Goal: Task Accomplishment & Management: Use online tool/utility

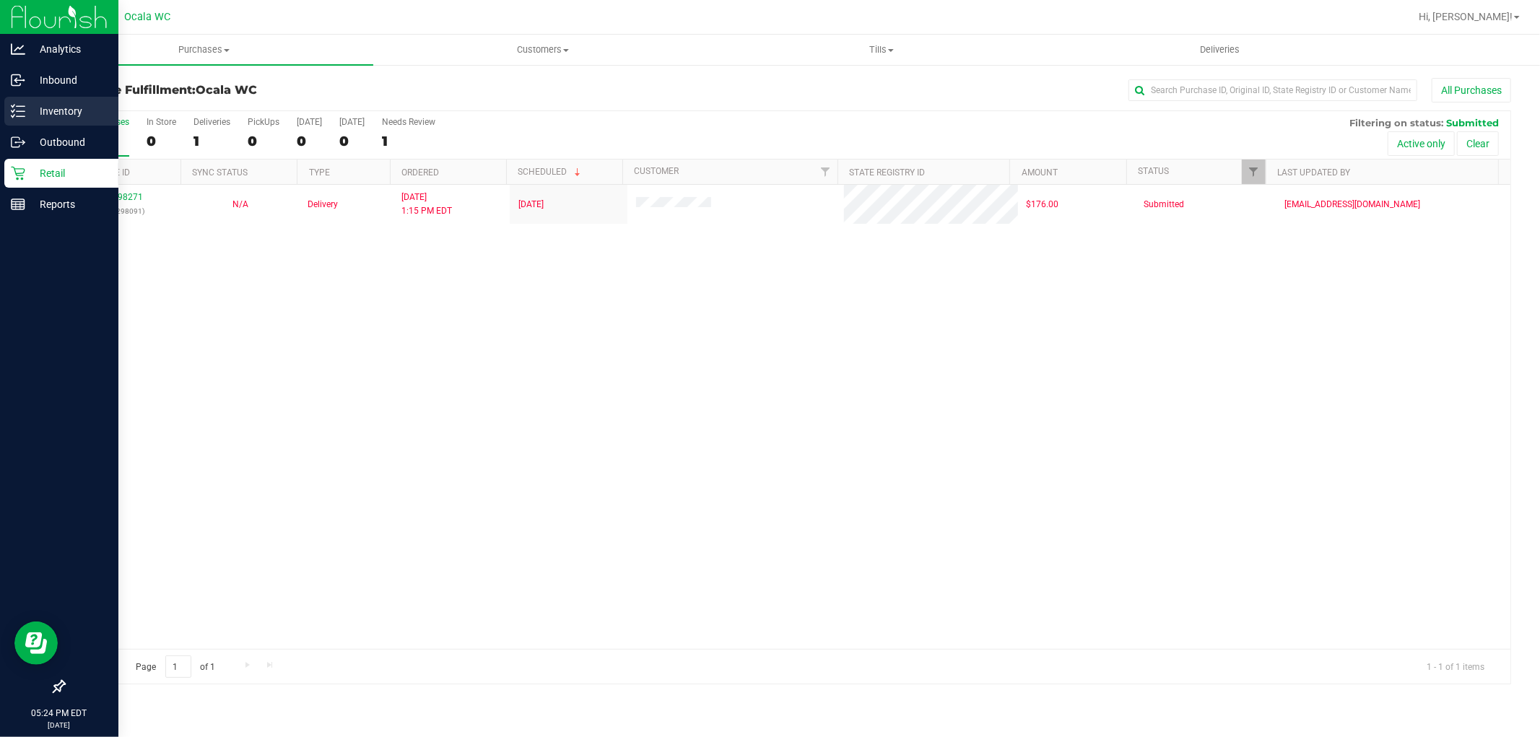
click at [32, 114] on p "Inventory" at bounding box center [68, 111] width 87 height 17
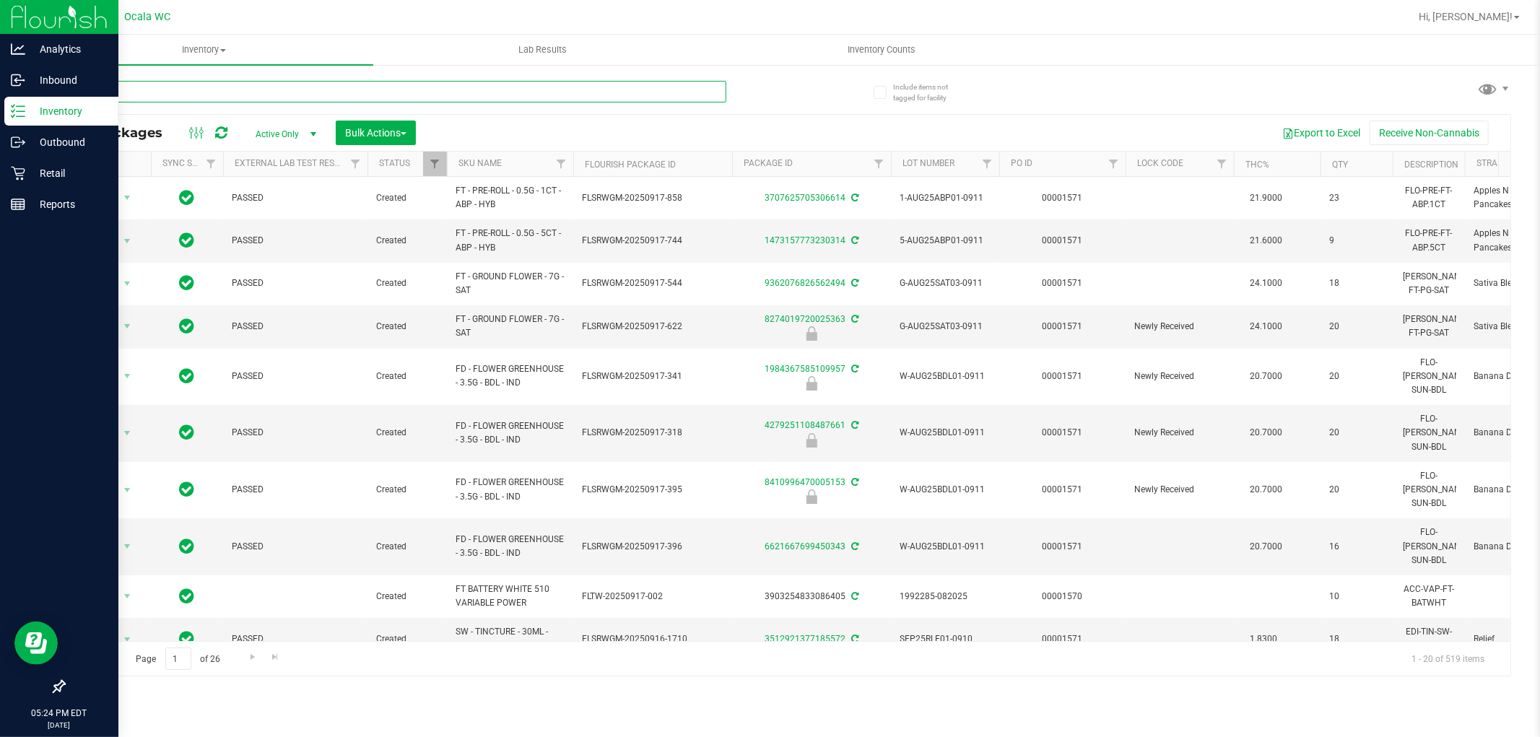
click at [415, 87] on input "text" at bounding box center [395, 92] width 663 height 22
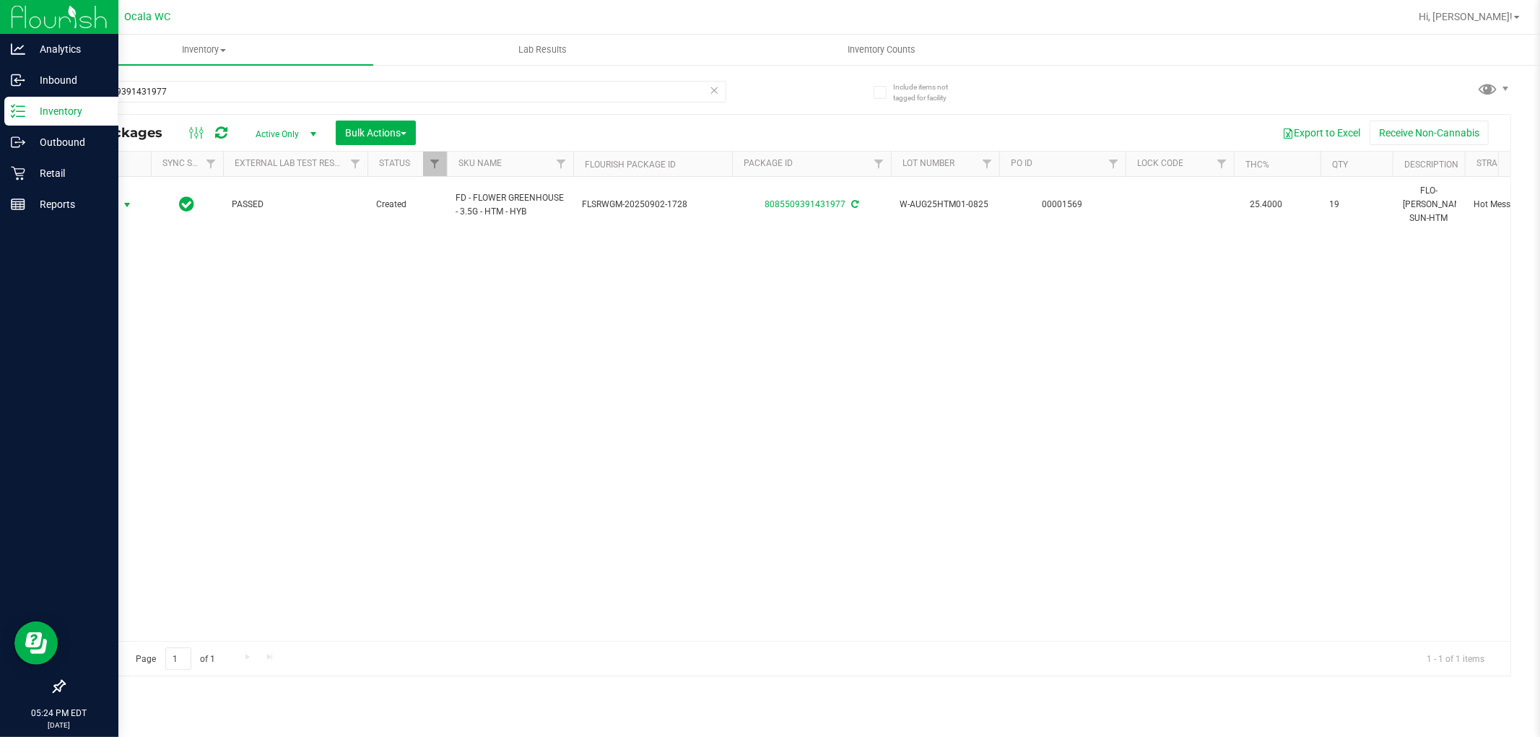
click at [128, 204] on span "select" at bounding box center [127, 205] width 18 height 20
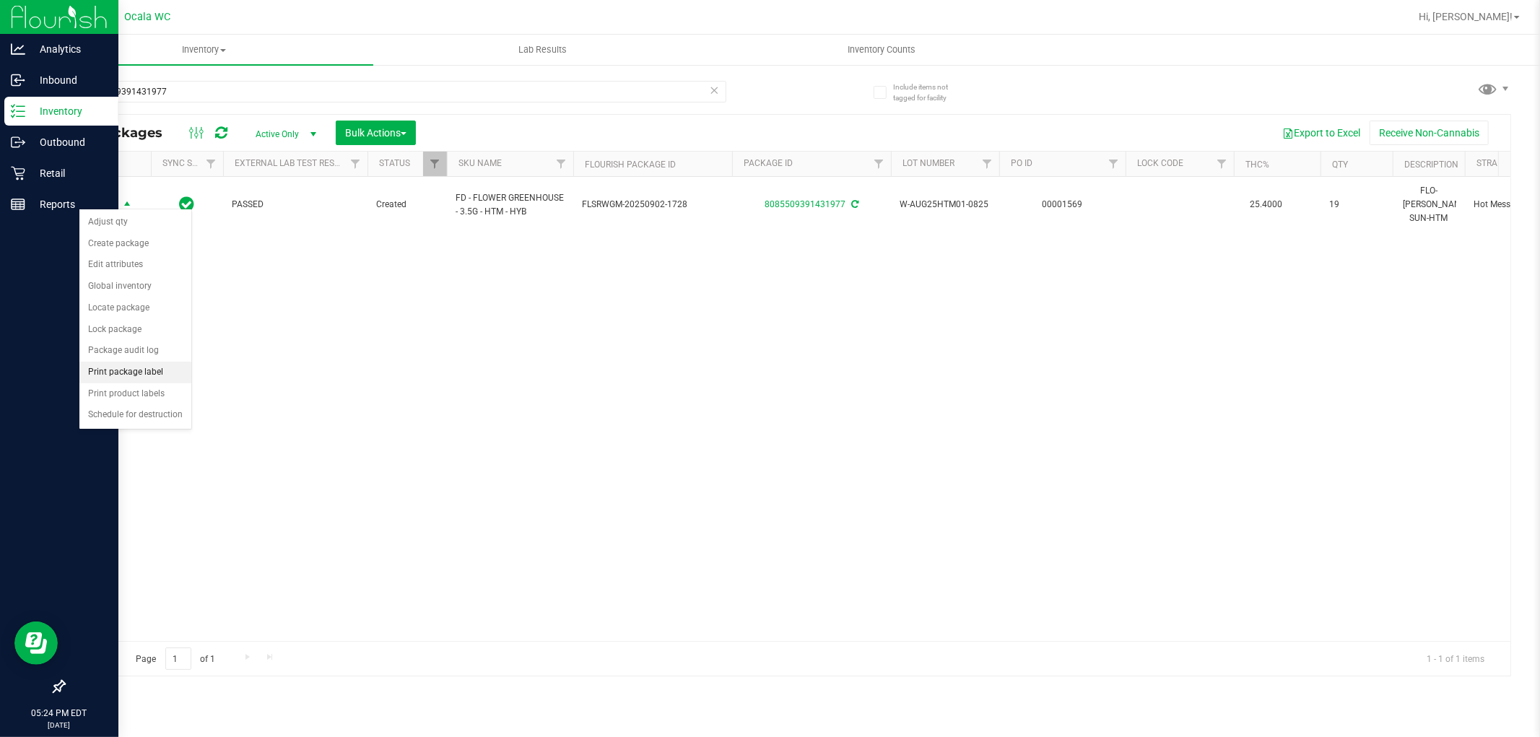
click at [162, 380] on li "Print package label" at bounding box center [135, 373] width 112 height 22
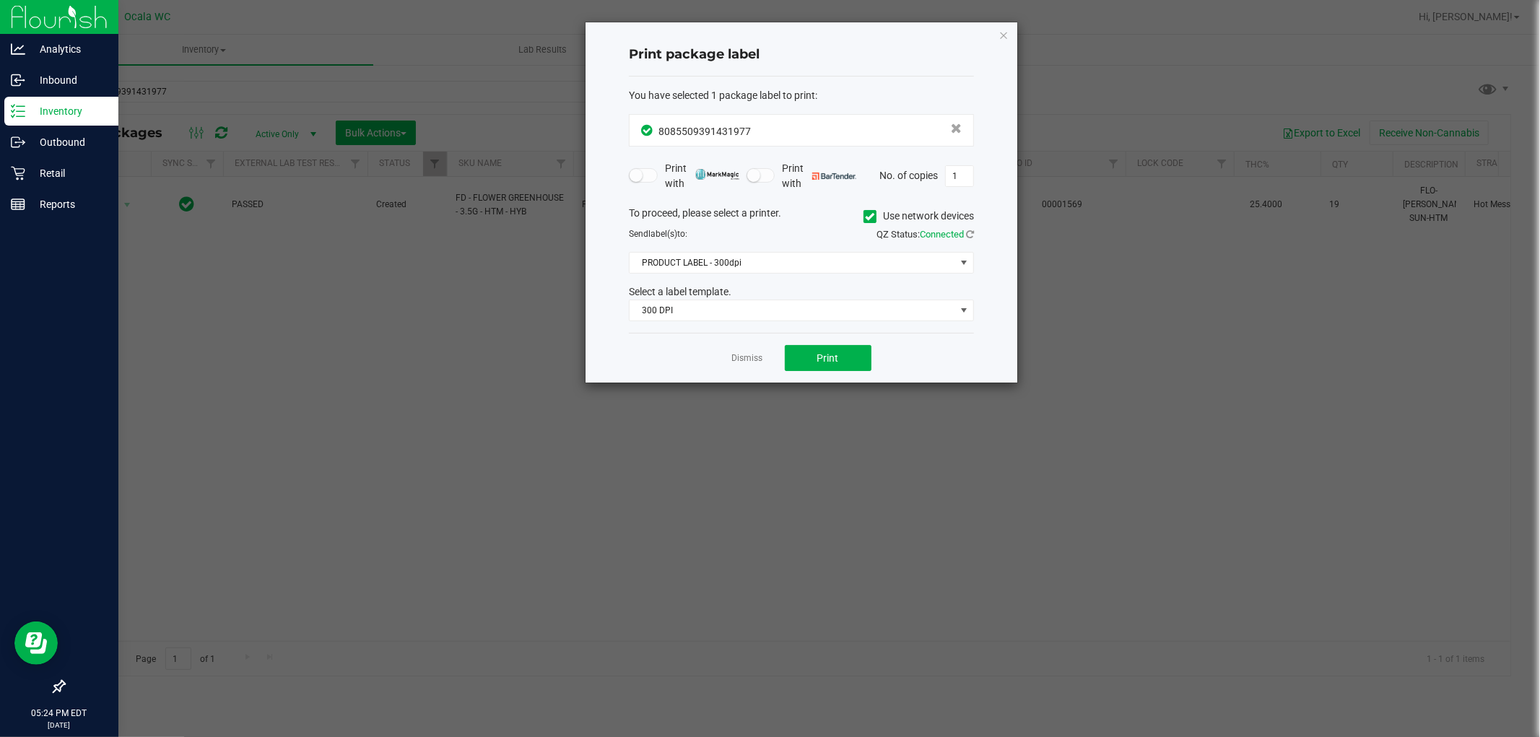
click at [860, 248] on div "To proceed, please select a printer. Use network devices Send label(s) to: QZ S…" at bounding box center [801, 264] width 345 height 116
click at [860, 255] on span "PRODUCT LABEL - 300dpi" at bounding box center [793, 263] width 326 height 20
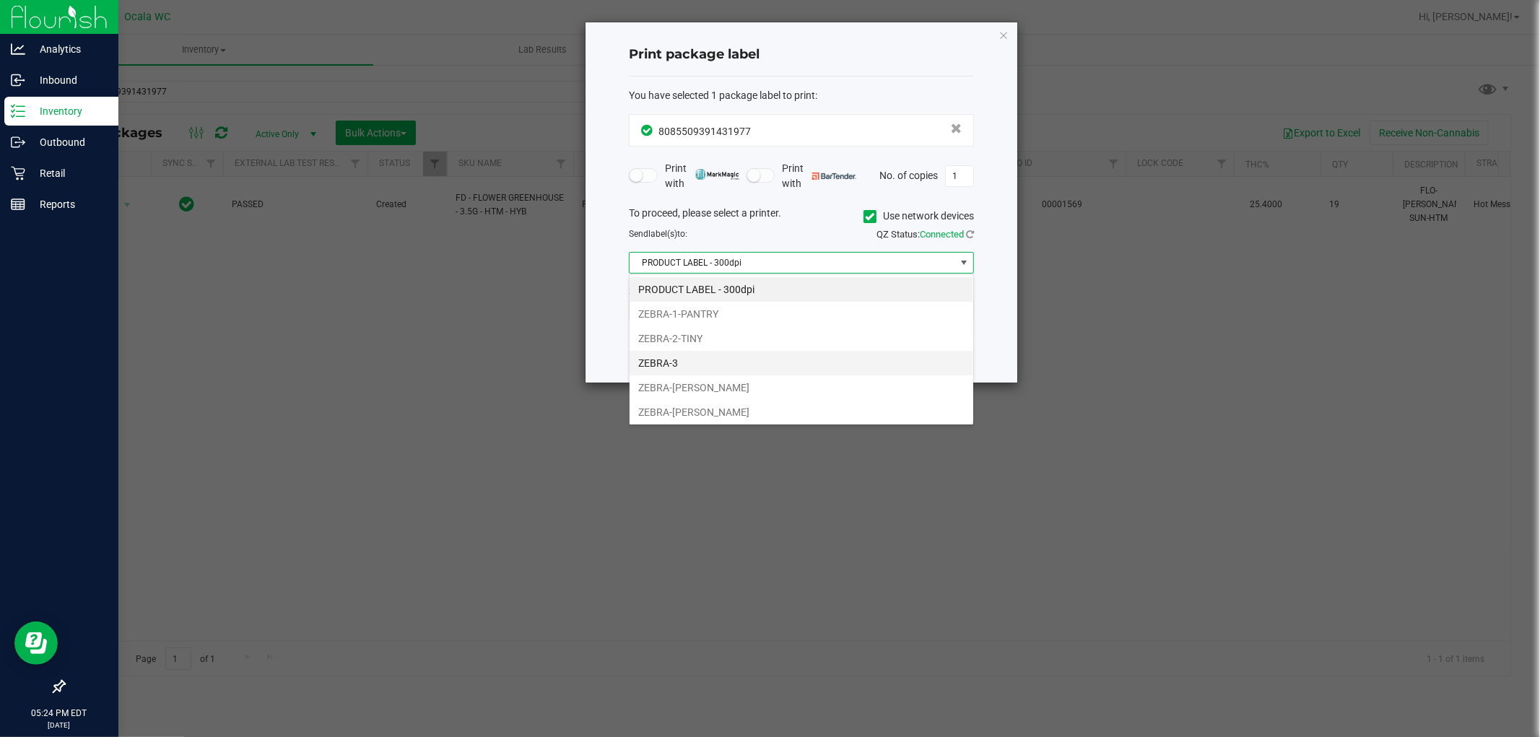
scroll to position [22, 344]
click at [684, 414] on li "ZEBRA-[PERSON_NAME]" at bounding box center [802, 412] width 344 height 25
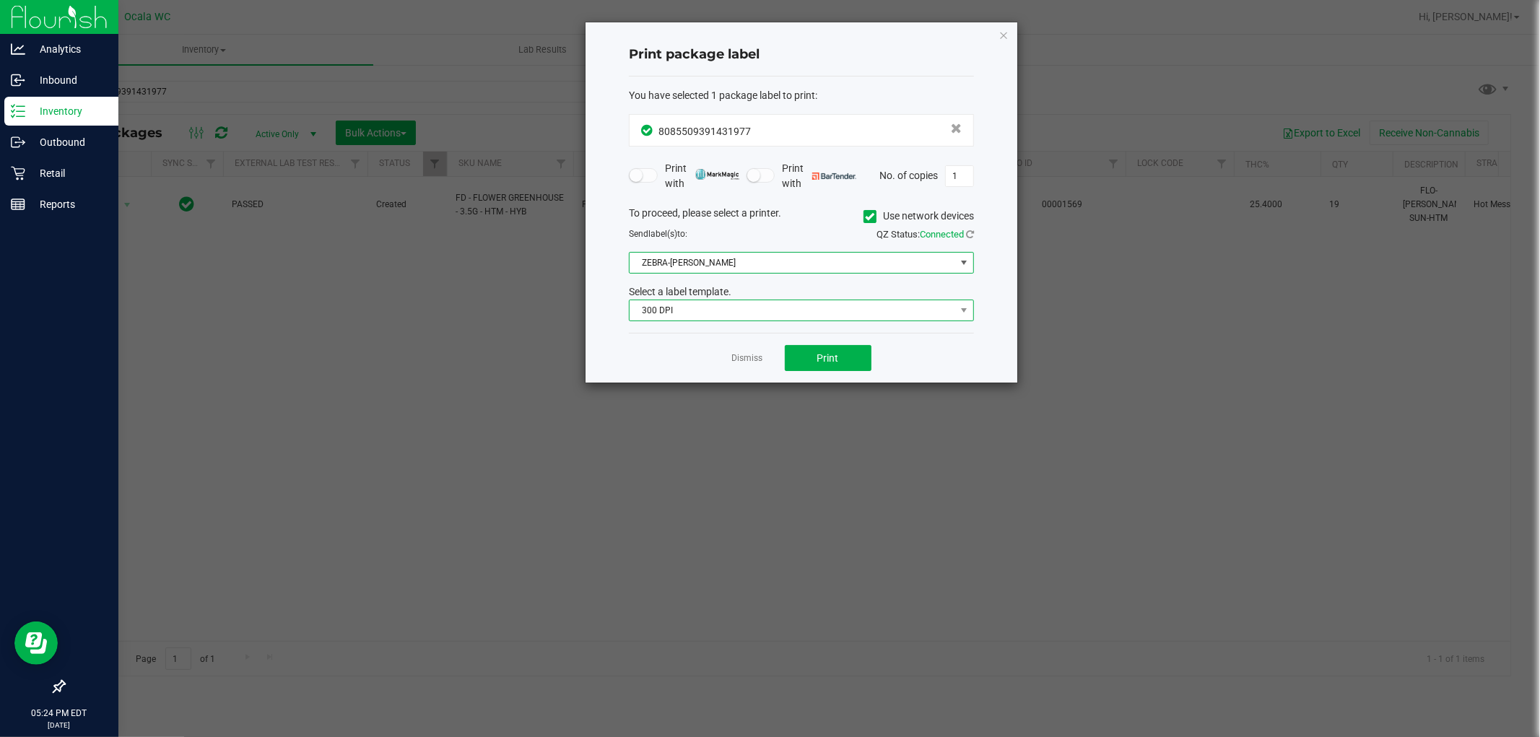
click at [766, 310] on span "300 DPI" at bounding box center [793, 310] width 326 height 20
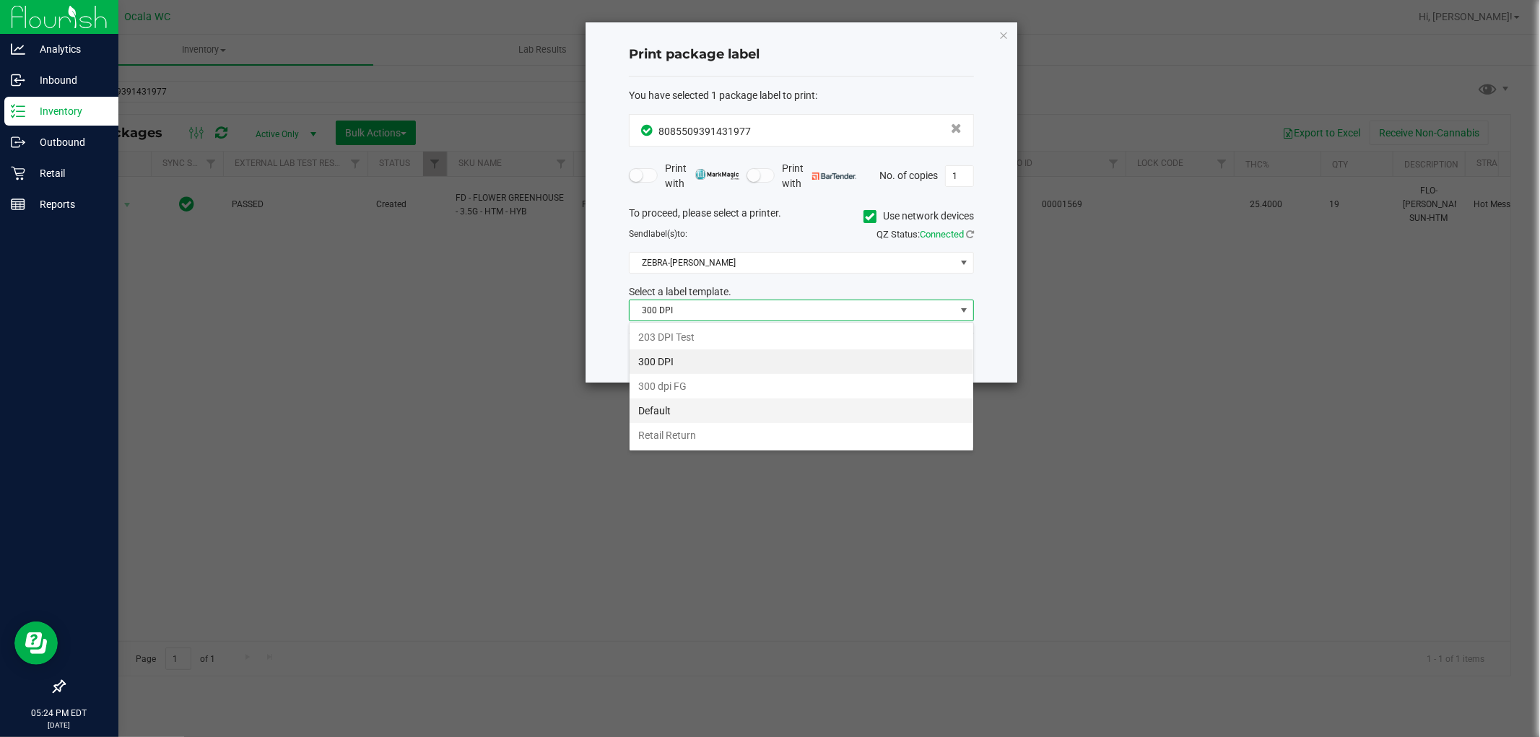
click at [666, 414] on li "Default" at bounding box center [802, 411] width 344 height 25
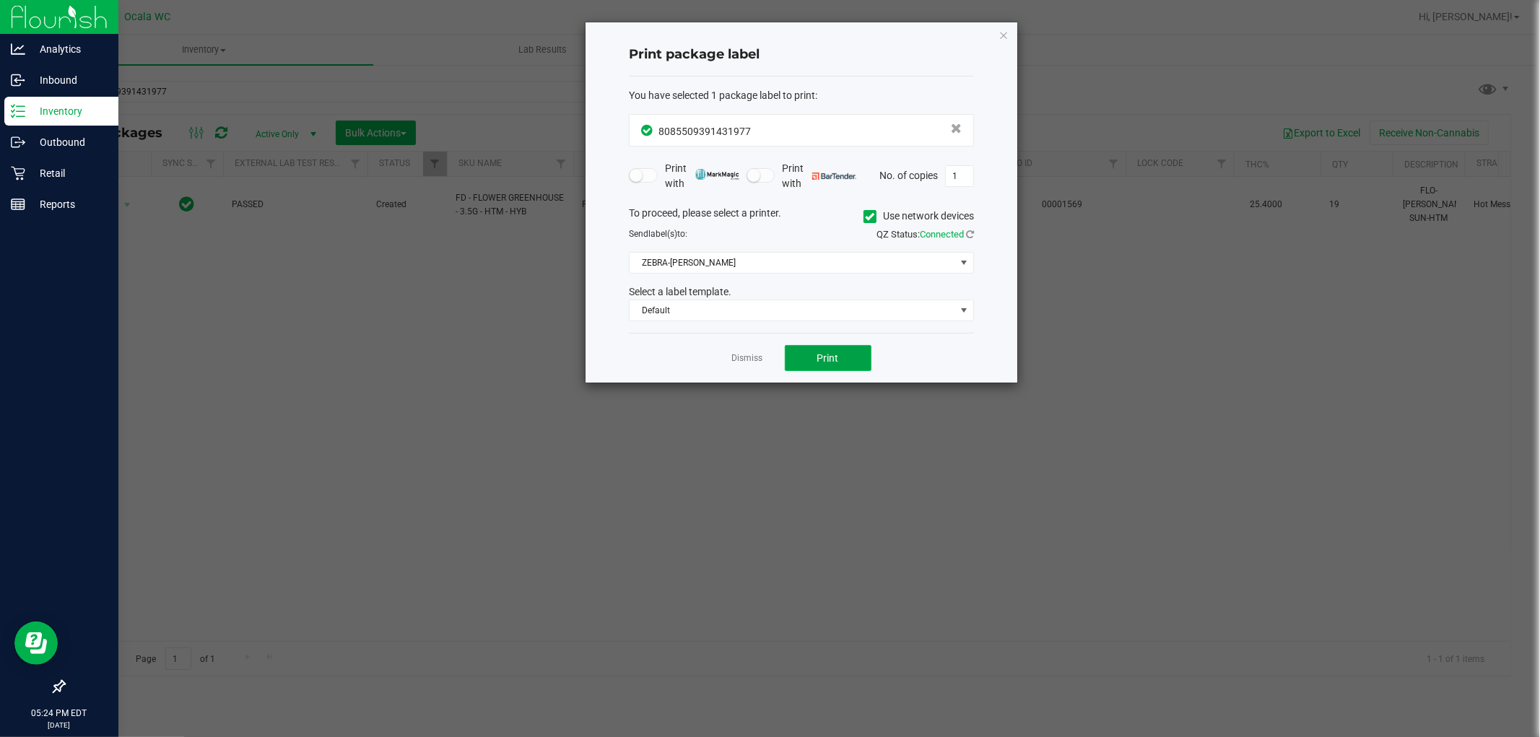
click at [817, 365] on button "Print" at bounding box center [828, 358] width 87 height 26
click at [742, 357] on link "Dismiss" at bounding box center [747, 358] width 31 height 12
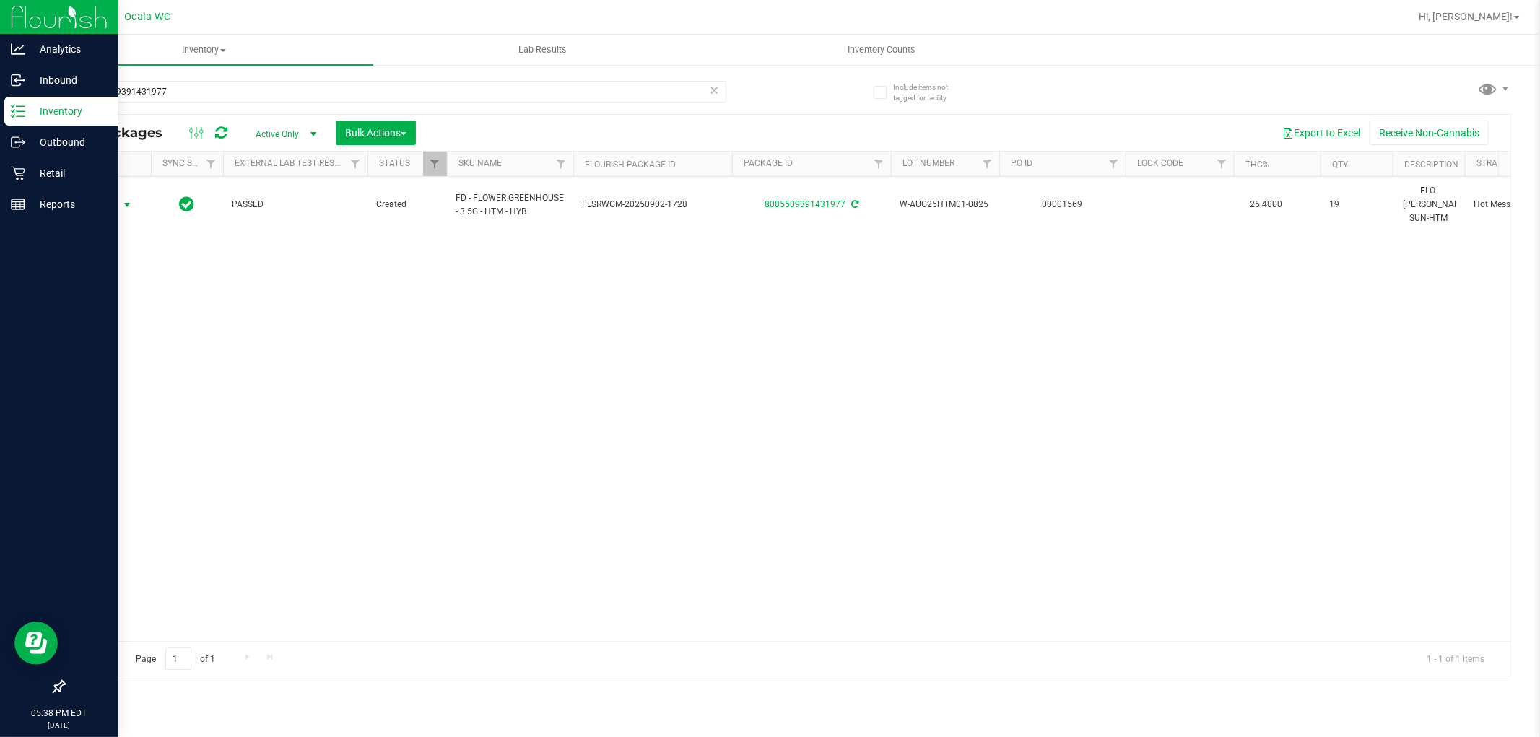
click at [583, 404] on div "Action Action Adjust qty Create package Edit attributes Global inventory Locate…" at bounding box center [787, 409] width 1446 height 464
click at [219, 99] on input "8085509391431977" at bounding box center [395, 92] width 663 height 22
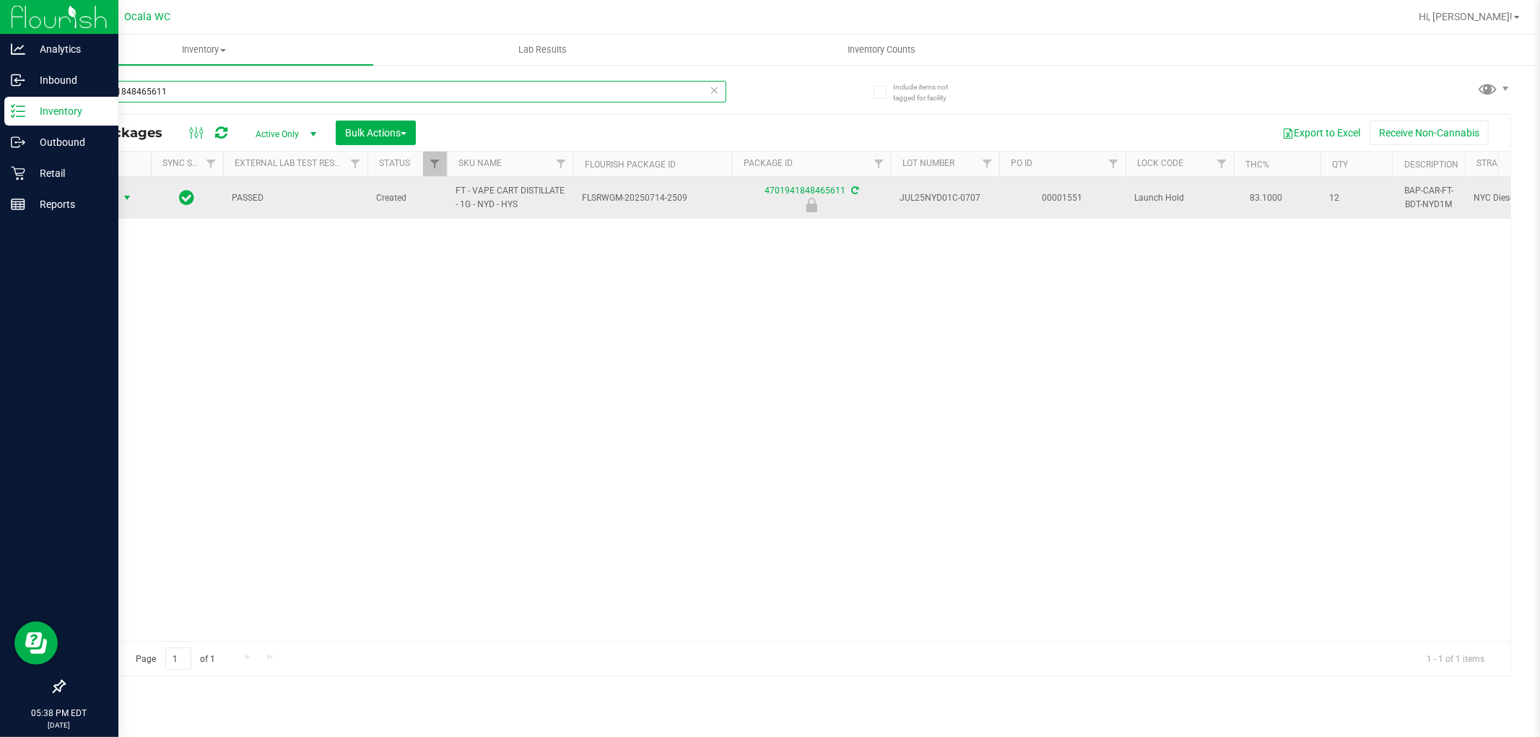
type input "4701941848465611"
click at [118, 201] on span "select" at bounding box center [127, 198] width 18 height 20
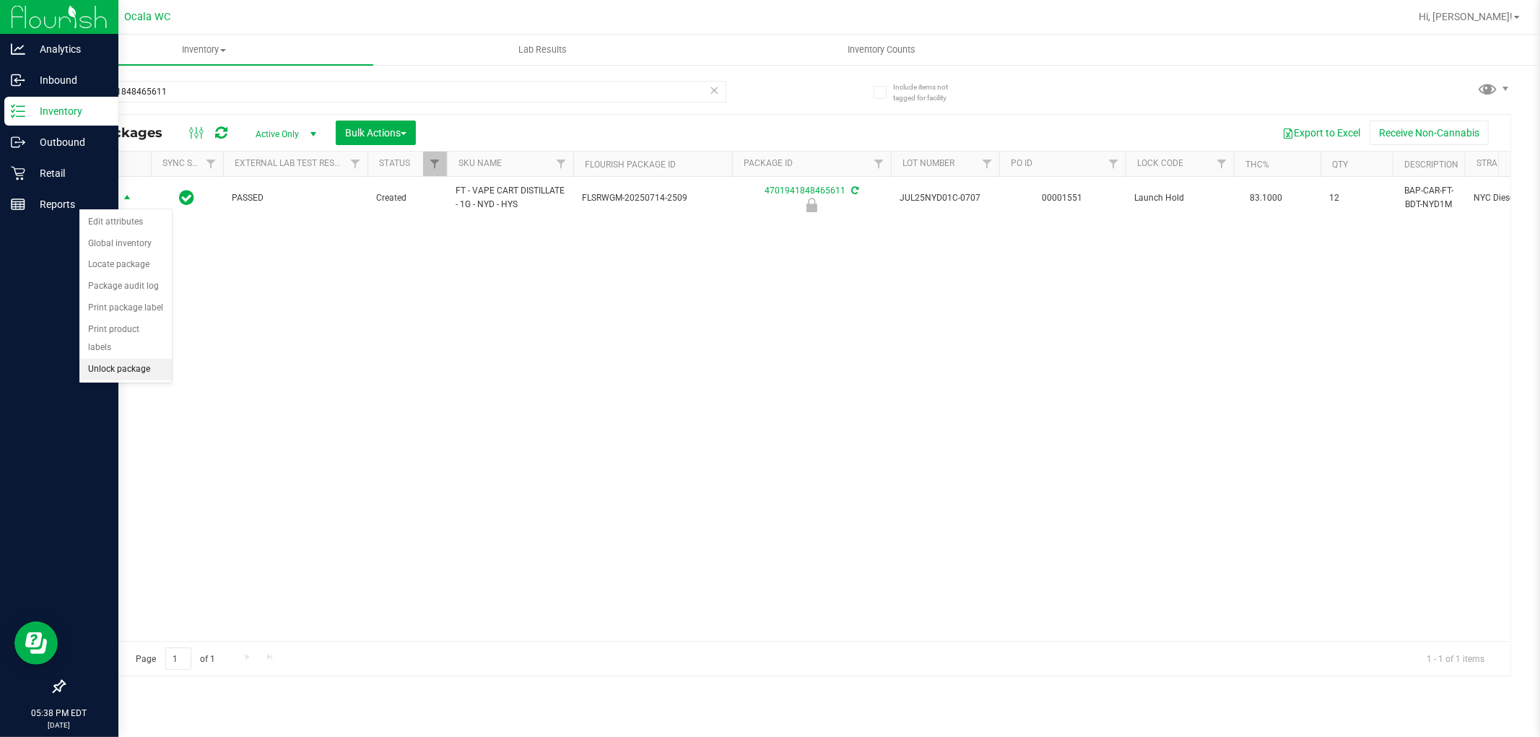
click at [146, 370] on li "Unlock package" at bounding box center [125, 370] width 92 height 22
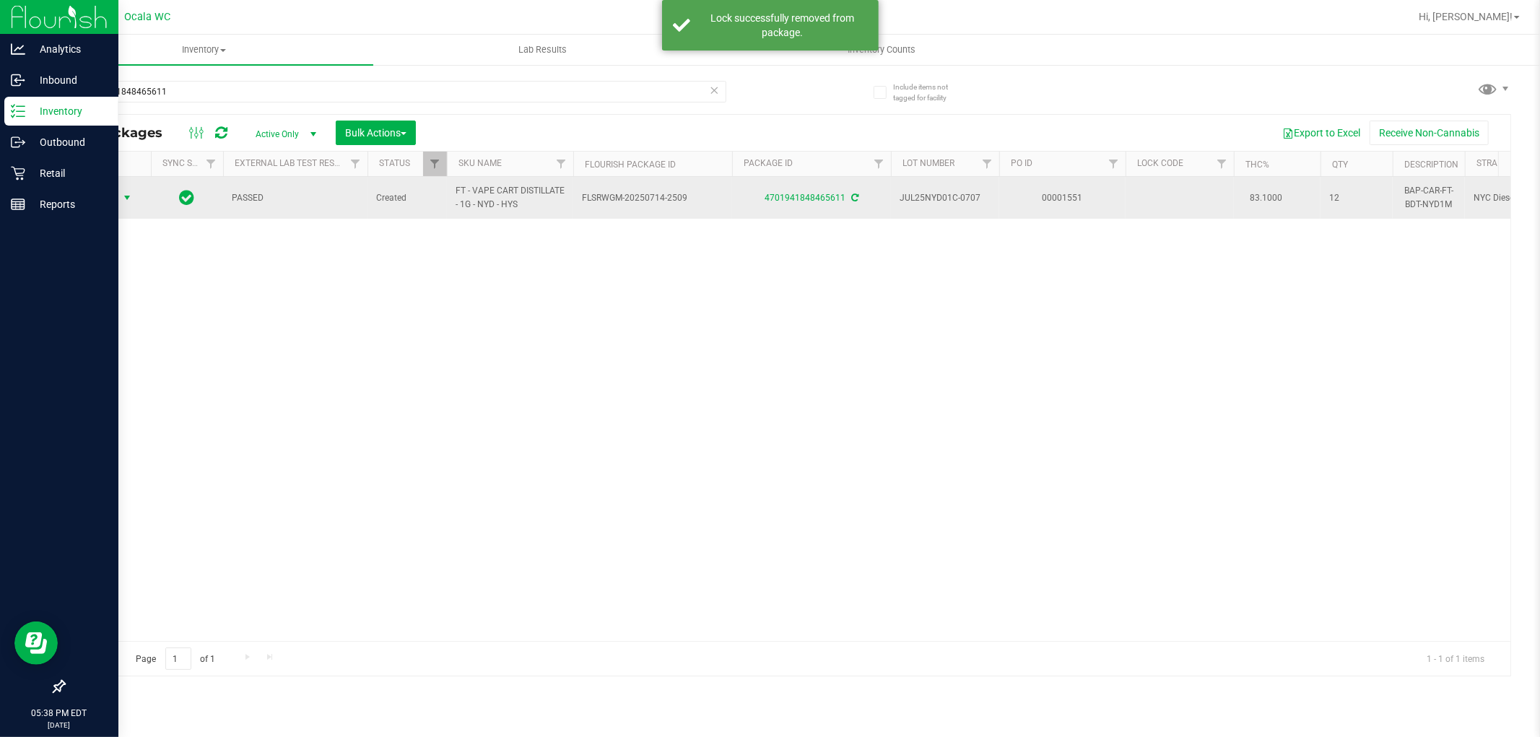
click at [125, 196] on span "select" at bounding box center [127, 198] width 12 height 12
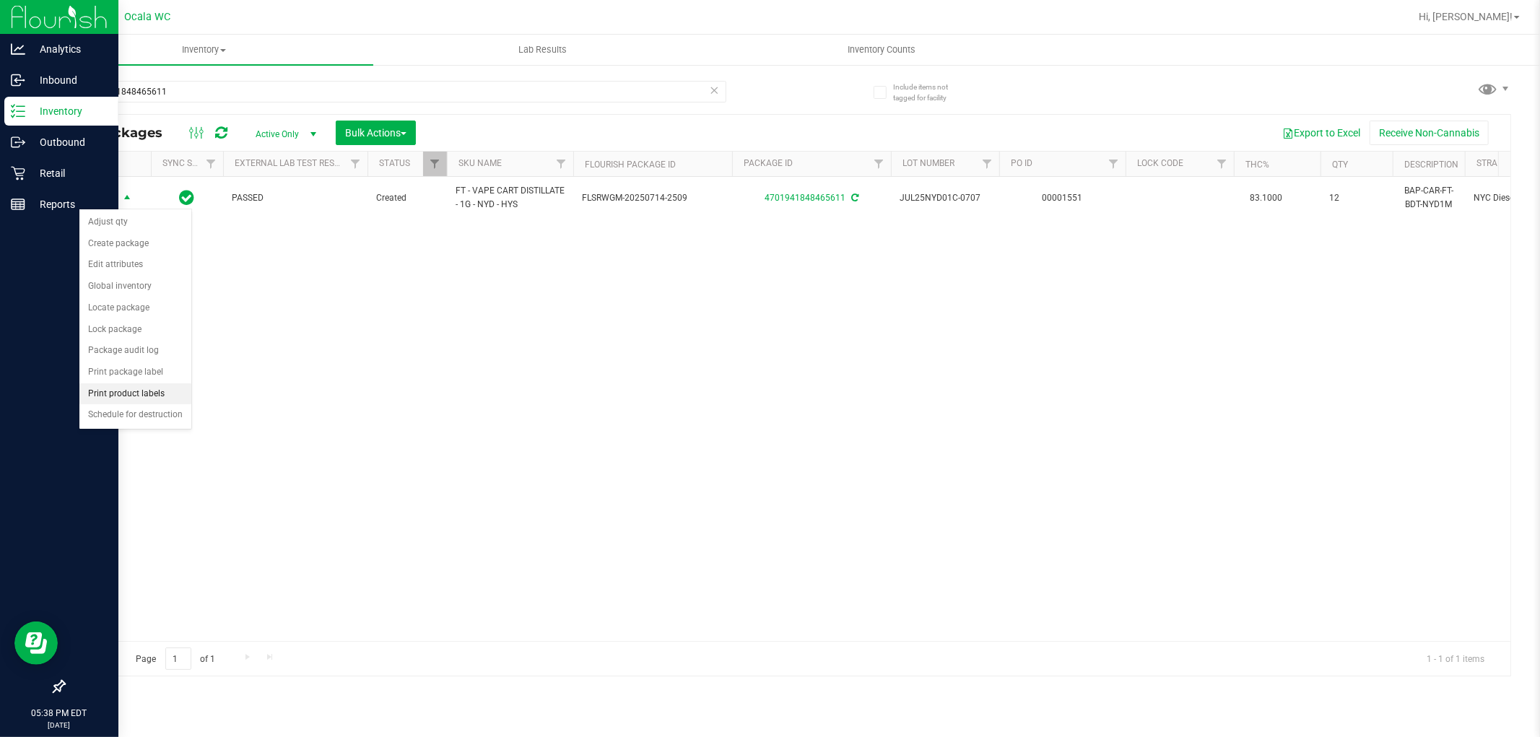
click at [148, 398] on li "Print product labels" at bounding box center [135, 394] width 112 height 22
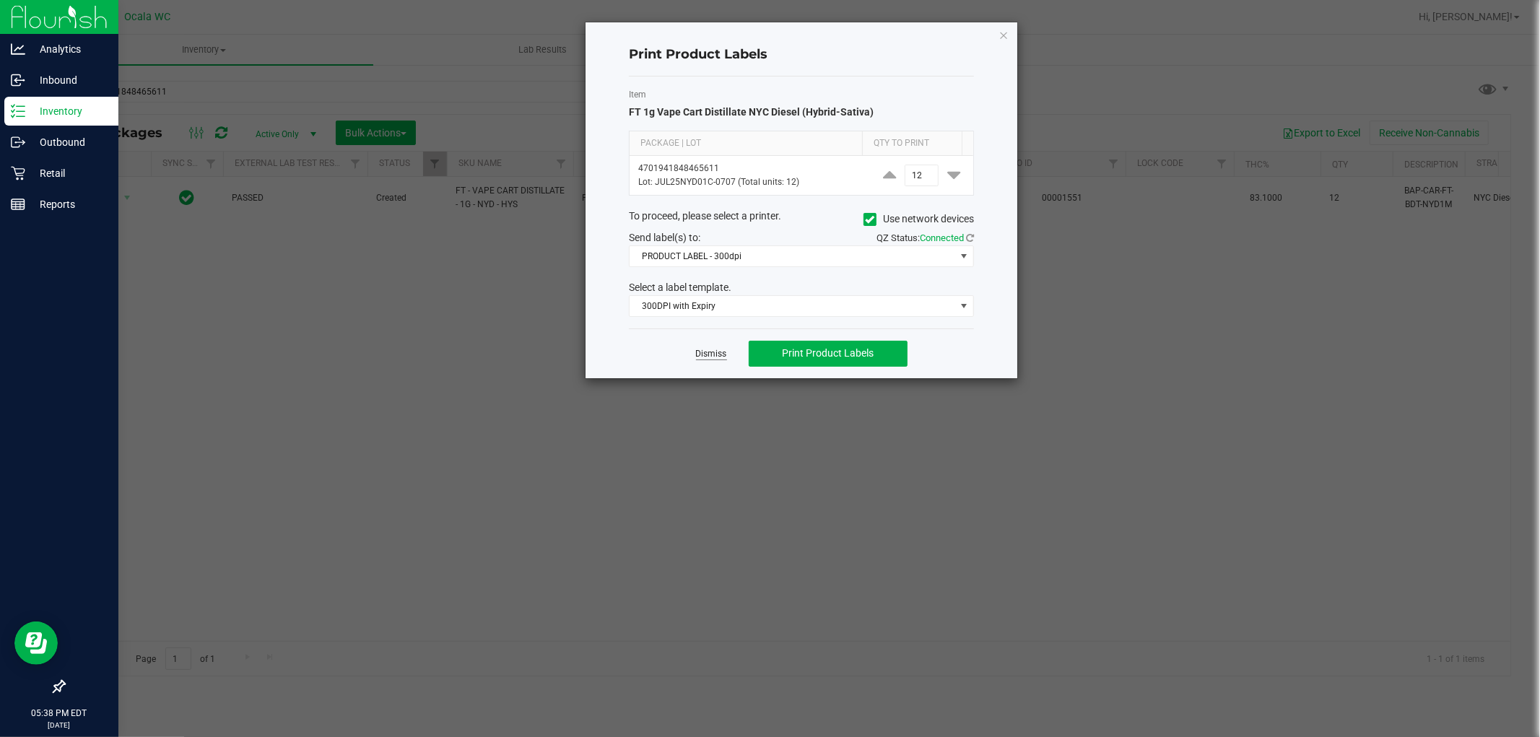
click at [716, 355] on link "Dismiss" at bounding box center [711, 354] width 31 height 12
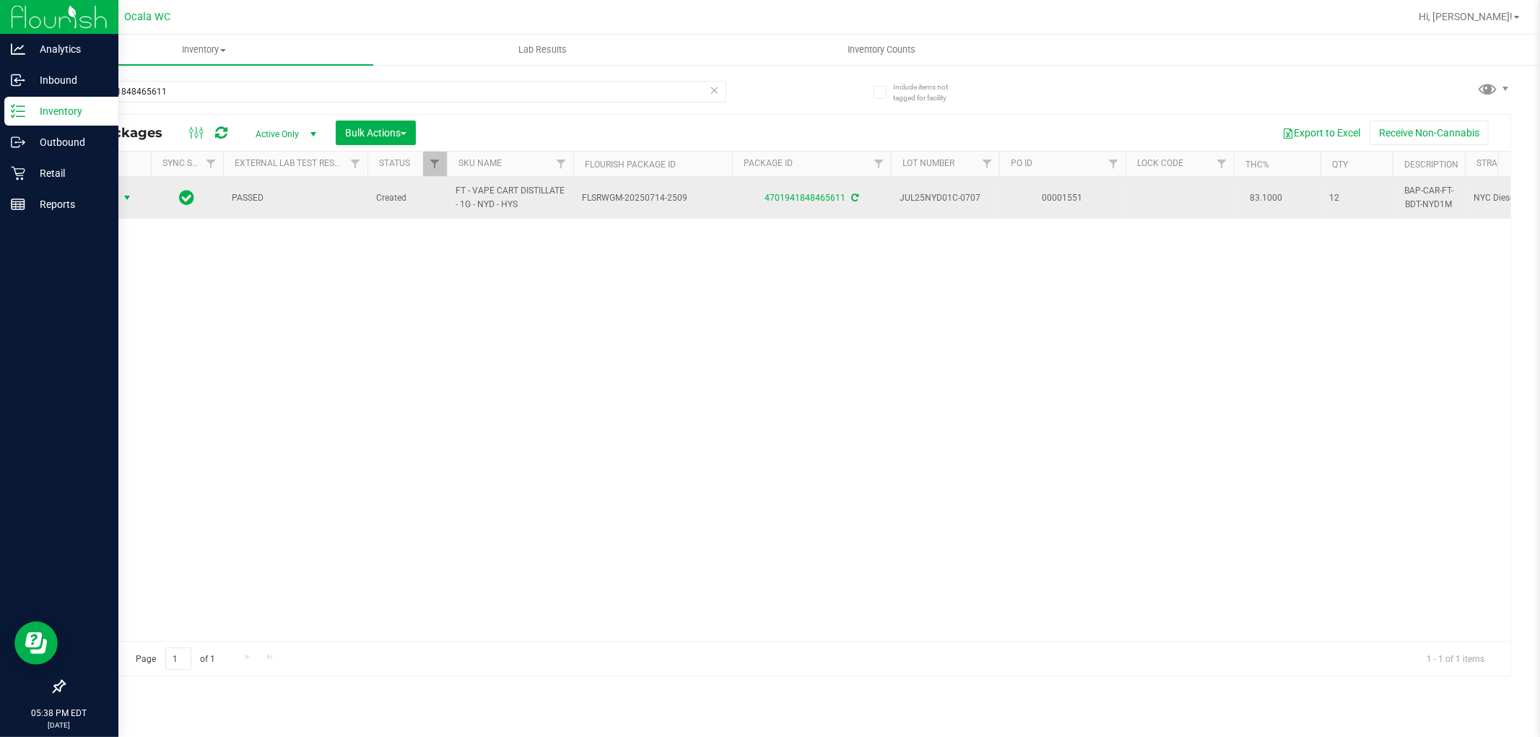
click at [121, 197] on span "select" at bounding box center [127, 198] width 12 height 12
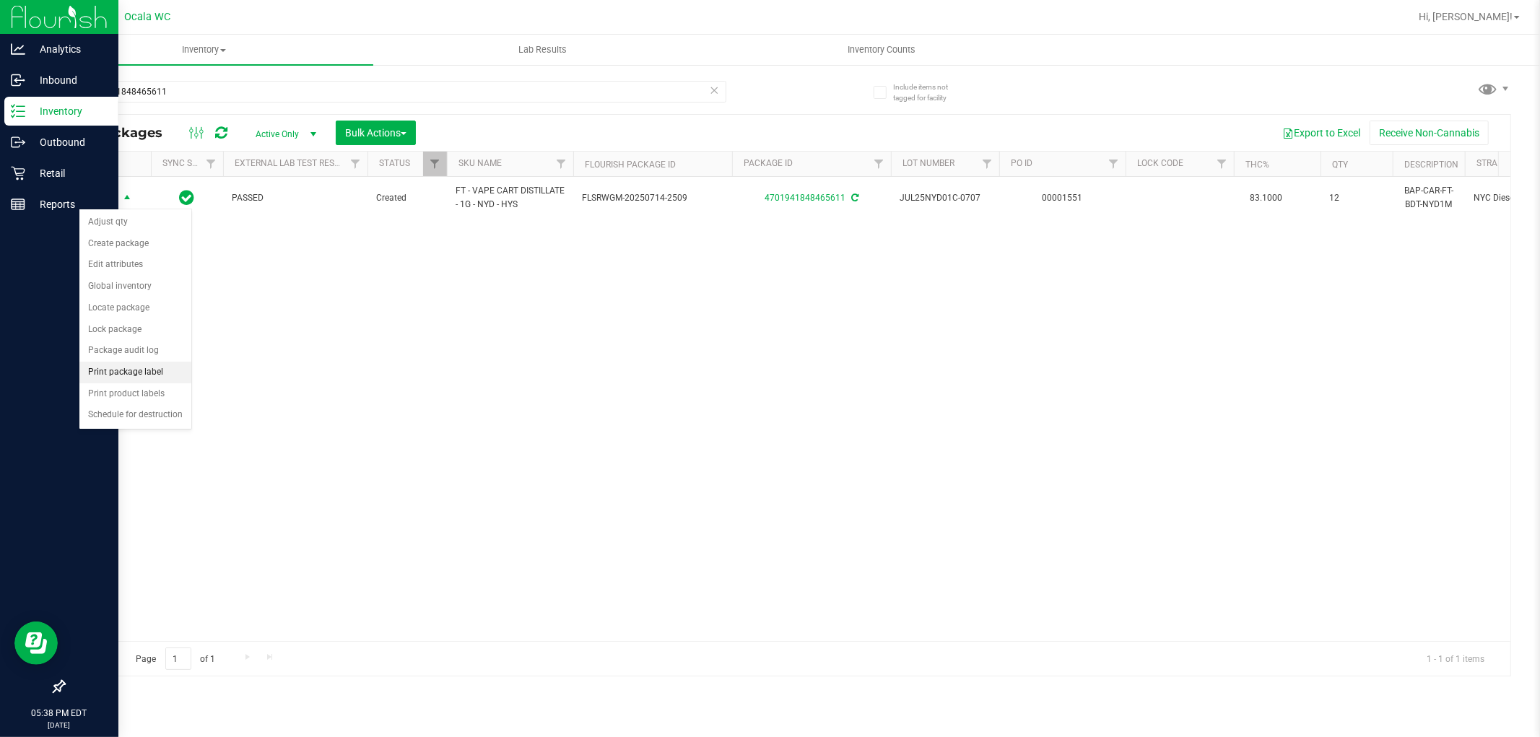
click at [156, 367] on li "Print package label" at bounding box center [135, 373] width 112 height 22
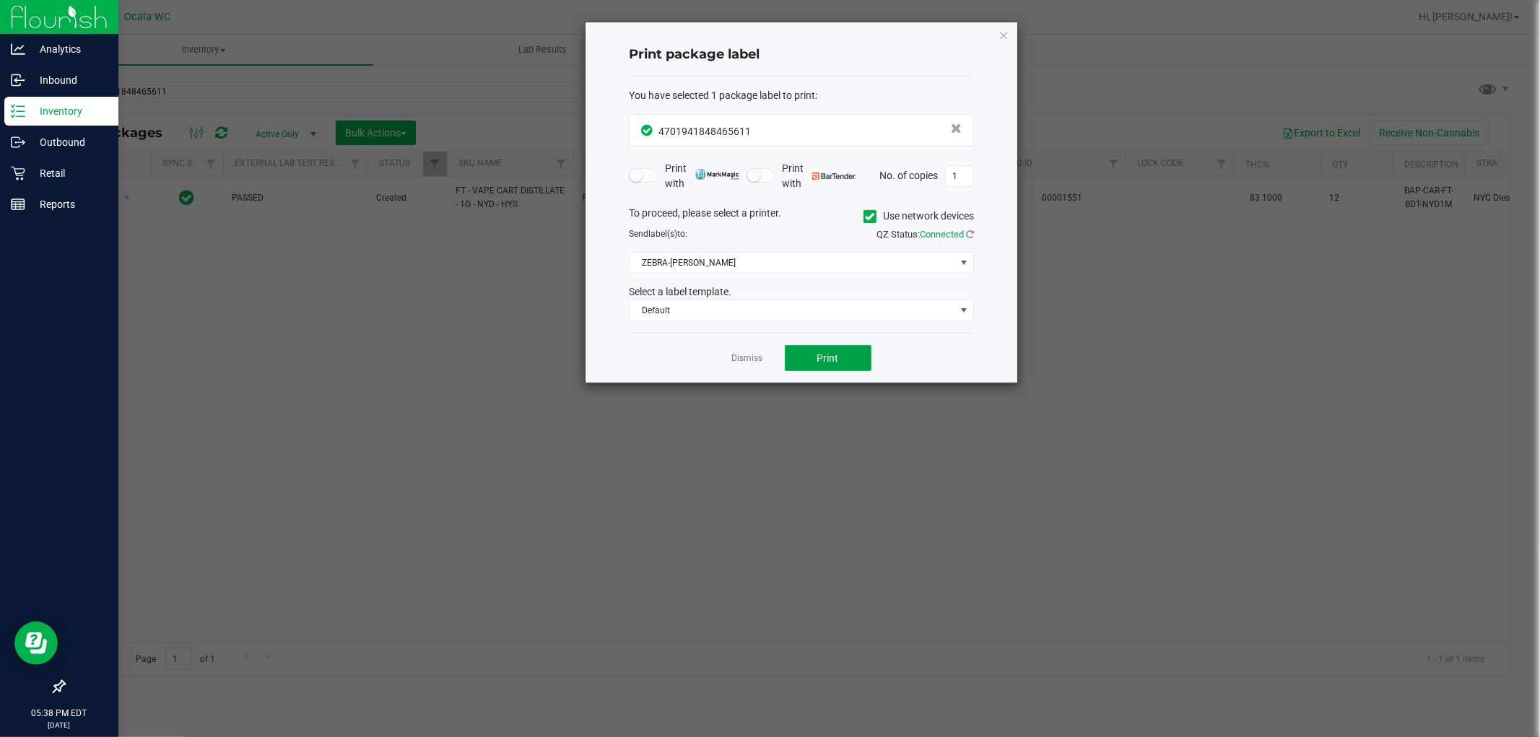
click at [799, 352] on button "Print" at bounding box center [828, 358] width 87 height 26
click at [1417, 323] on ngb-modal-window "Print package label You have selected 1 package label to print : 47019418484656…" at bounding box center [775, 368] width 1551 height 737
click at [926, 516] on ngb-modal-window "Print package label You have selected 1 package label to print : 47019418484656…" at bounding box center [775, 368] width 1551 height 737
click at [1006, 9] on ngb-modal-window "Print package label You have selected 1 package label to print : 47019418484656…" at bounding box center [775, 368] width 1551 height 737
click at [1004, 33] on icon "button" at bounding box center [1004, 34] width 10 height 17
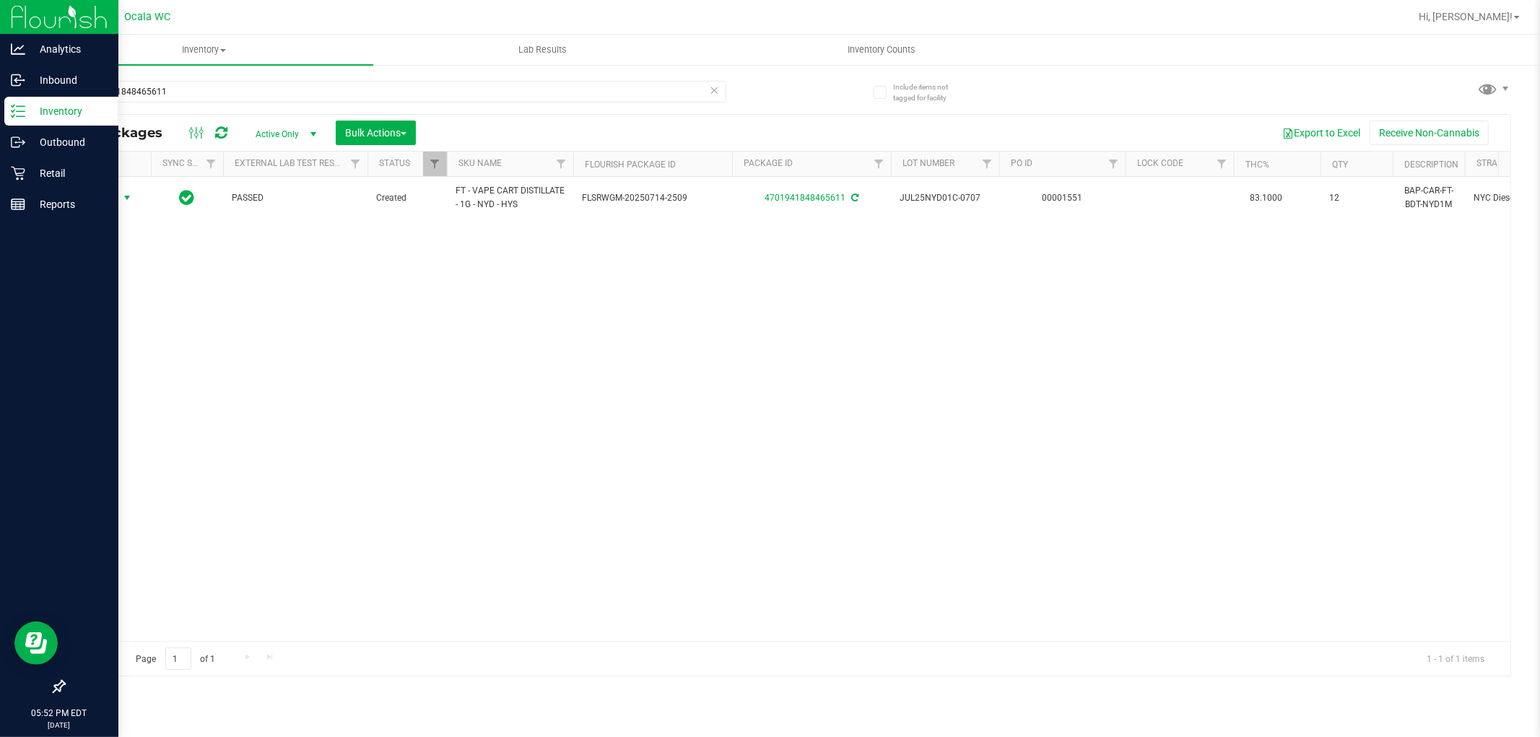
click at [1207, 492] on div "Action Action Adjust qty Create package Edit attributes Global inventory Locate…" at bounding box center [787, 409] width 1446 height 464
click at [431, 391] on div "Action Action Adjust qty Create package Edit attributes Global inventory Locate…" at bounding box center [787, 409] width 1446 height 464
click at [196, 91] on input "4701941848465611" at bounding box center [395, 92] width 663 height 22
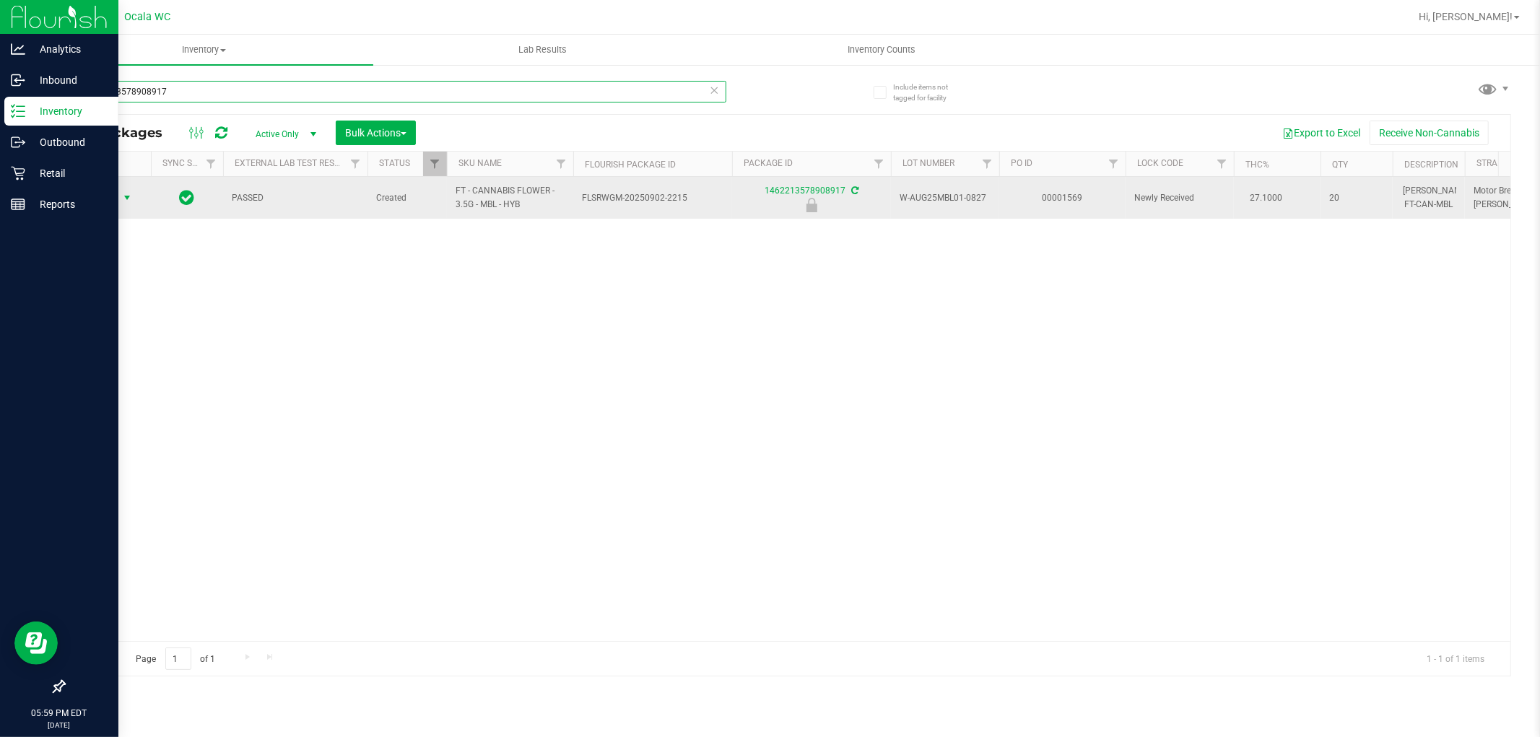
type input "1462213578908917"
click at [126, 198] on span "select" at bounding box center [127, 198] width 12 height 12
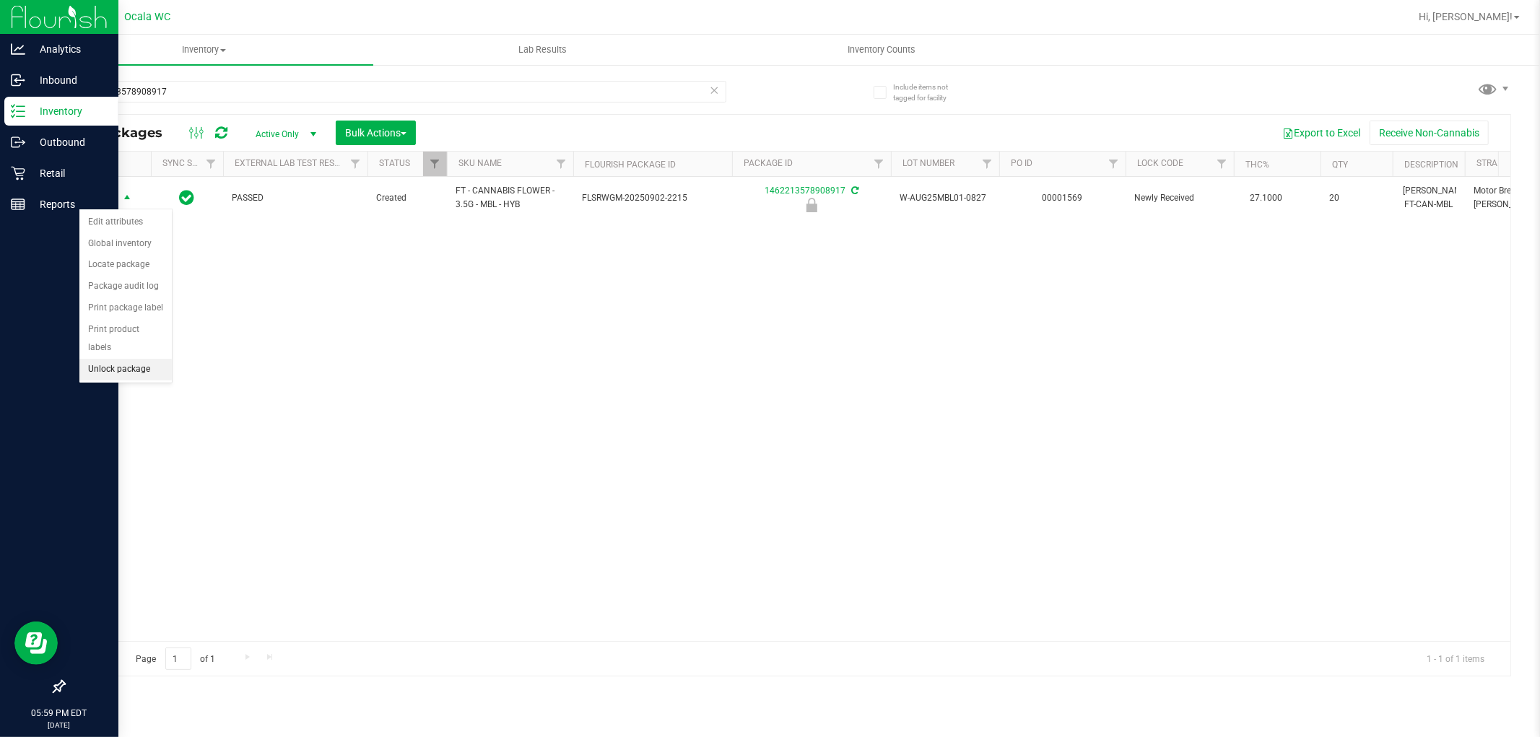
click at [111, 370] on li "Unlock package" at bounding box center [125, 370] width 92 height 22
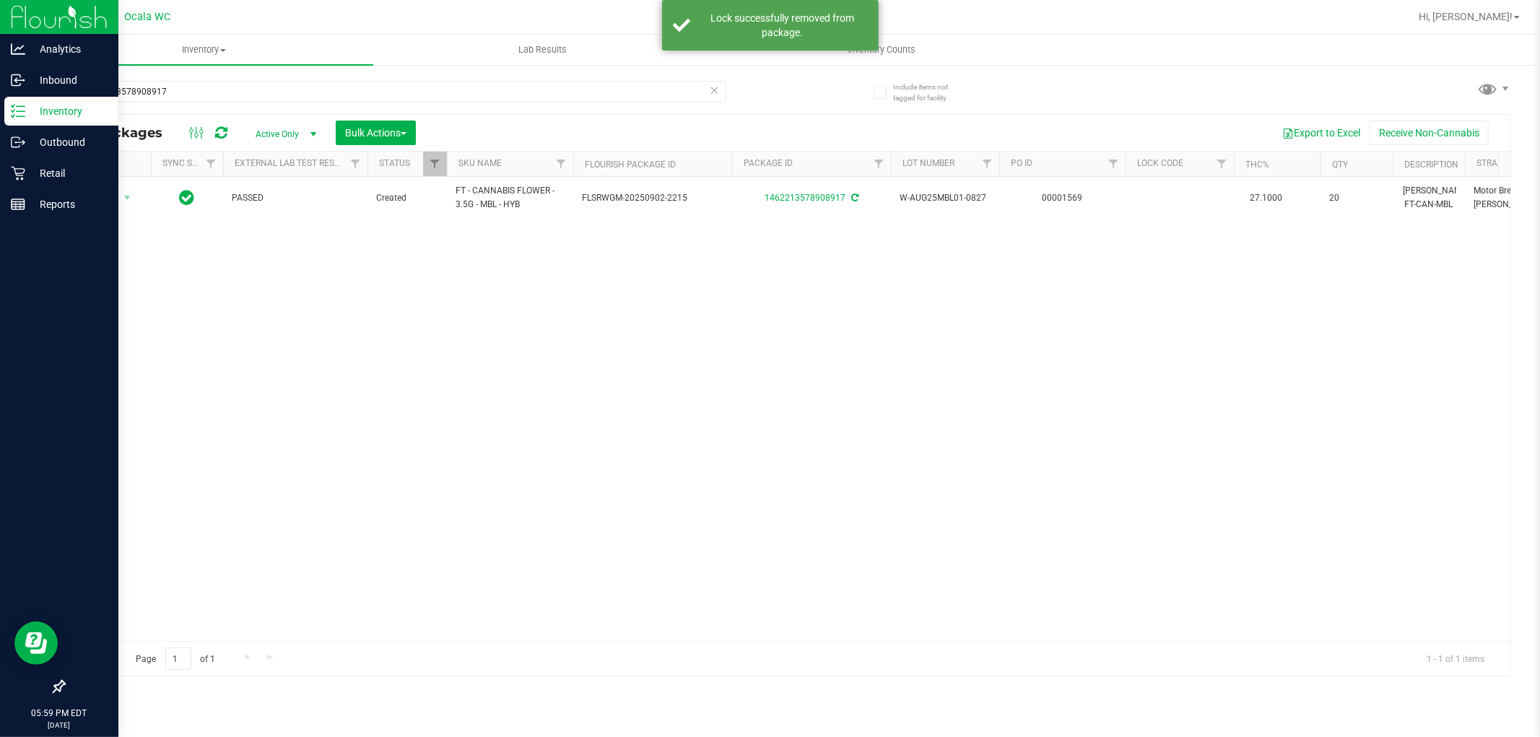
click at [549, 347] on div "Action Action Adjust qty Create package Edit attributes Global inventory Locate…" at bounding box center [787, 409] width 1446 height 464
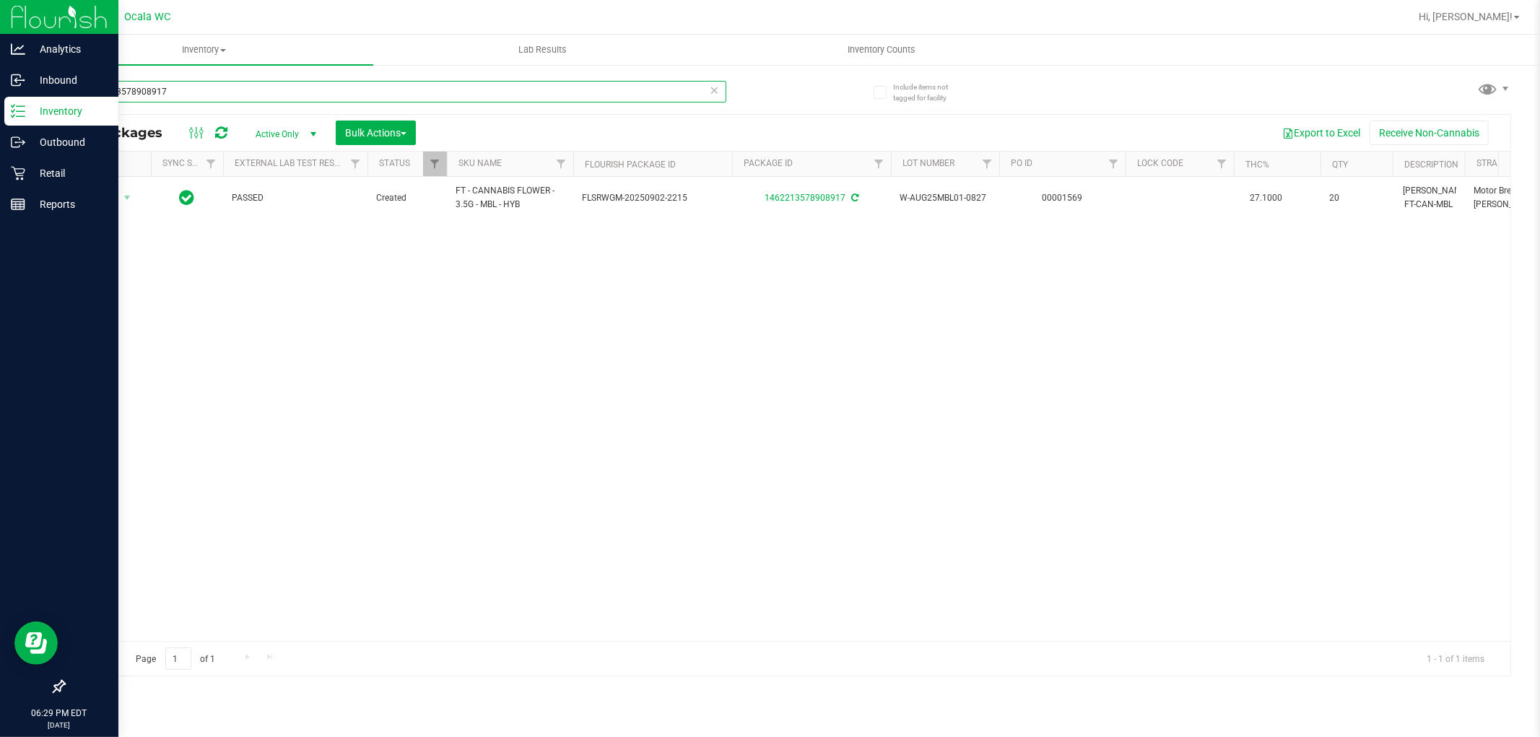
click at [533, 89] on input "1462213578908917" at bounding box center [395, 92] width 663 height 22
type input "7550110853453339"
click at [105, 195] on span "Action" at bounding box center [98, 205] width 39 height 20
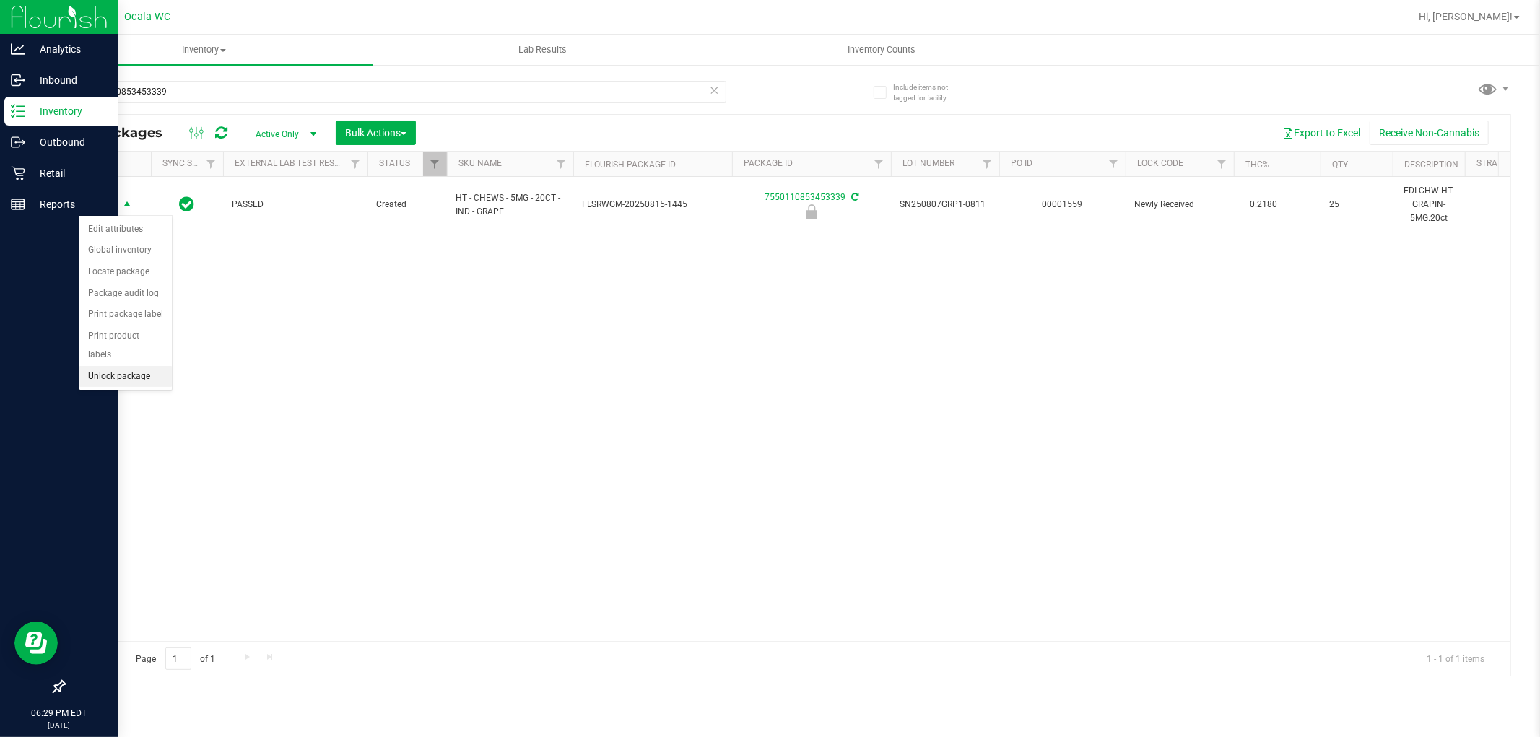
click at [130, 379] on li "Unlock package" at bounding box center [125, 377] width 92 height 22
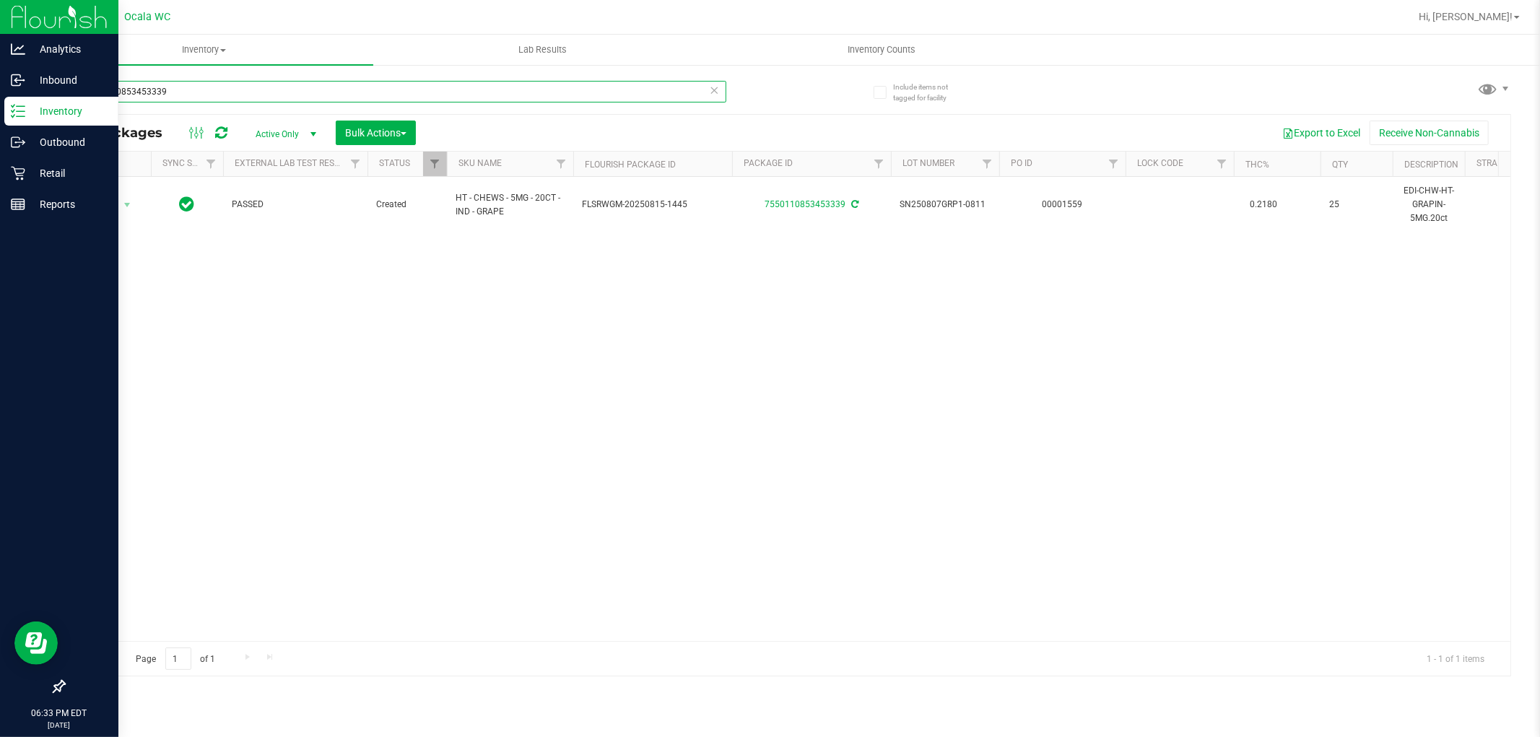
click at [240, 99] on input "7550110853453339" at bounding box center [395, 92] width 663 height 22
click at [239, 92] on input "7550110853453339" at bounding box center [395, 92] width 663 height 22
click at [279, 91] on input "75501108534533393111550964497843" at bounding box center [395, 92] width 663 height 22
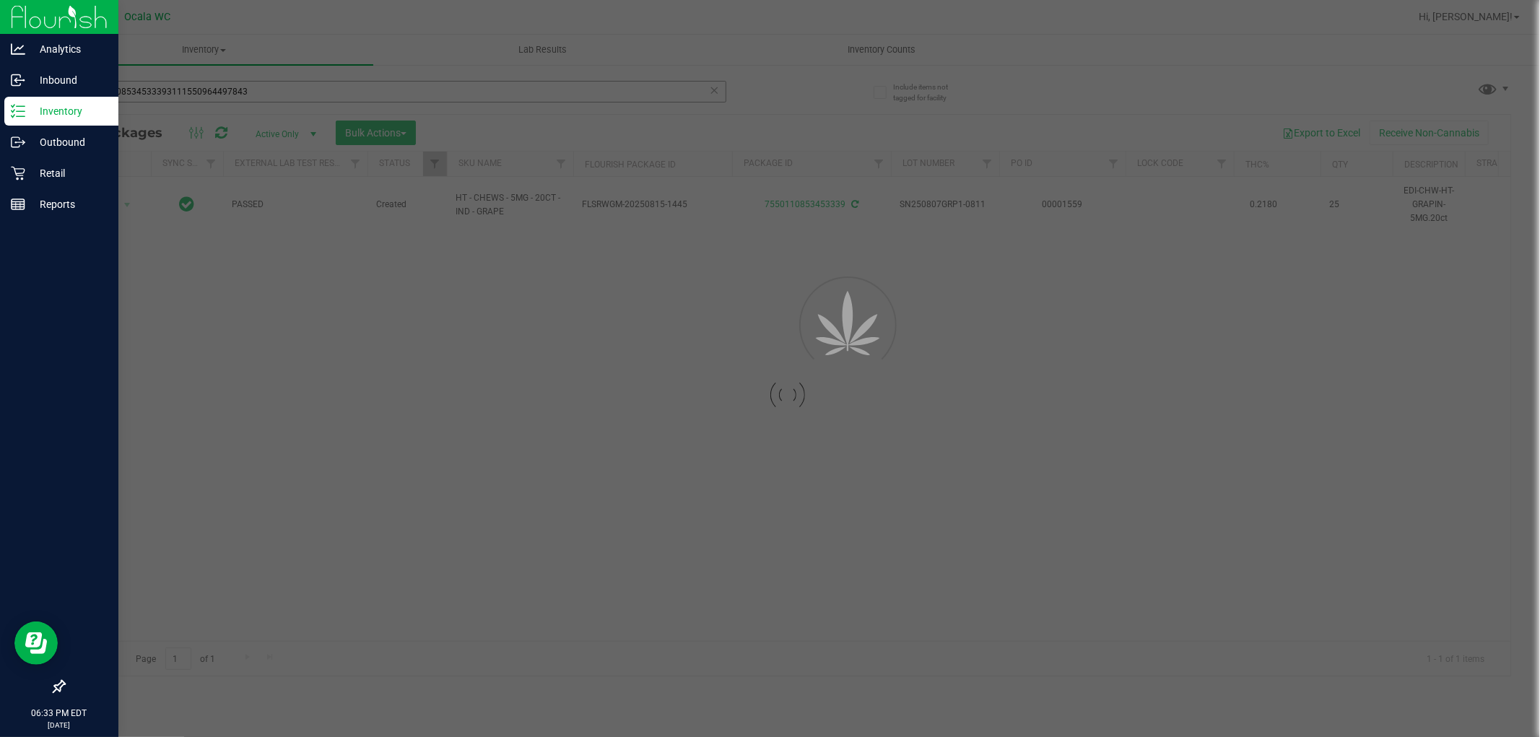
click at [279, 91] on div at bounding box center [770, 368] width 1540 height 737
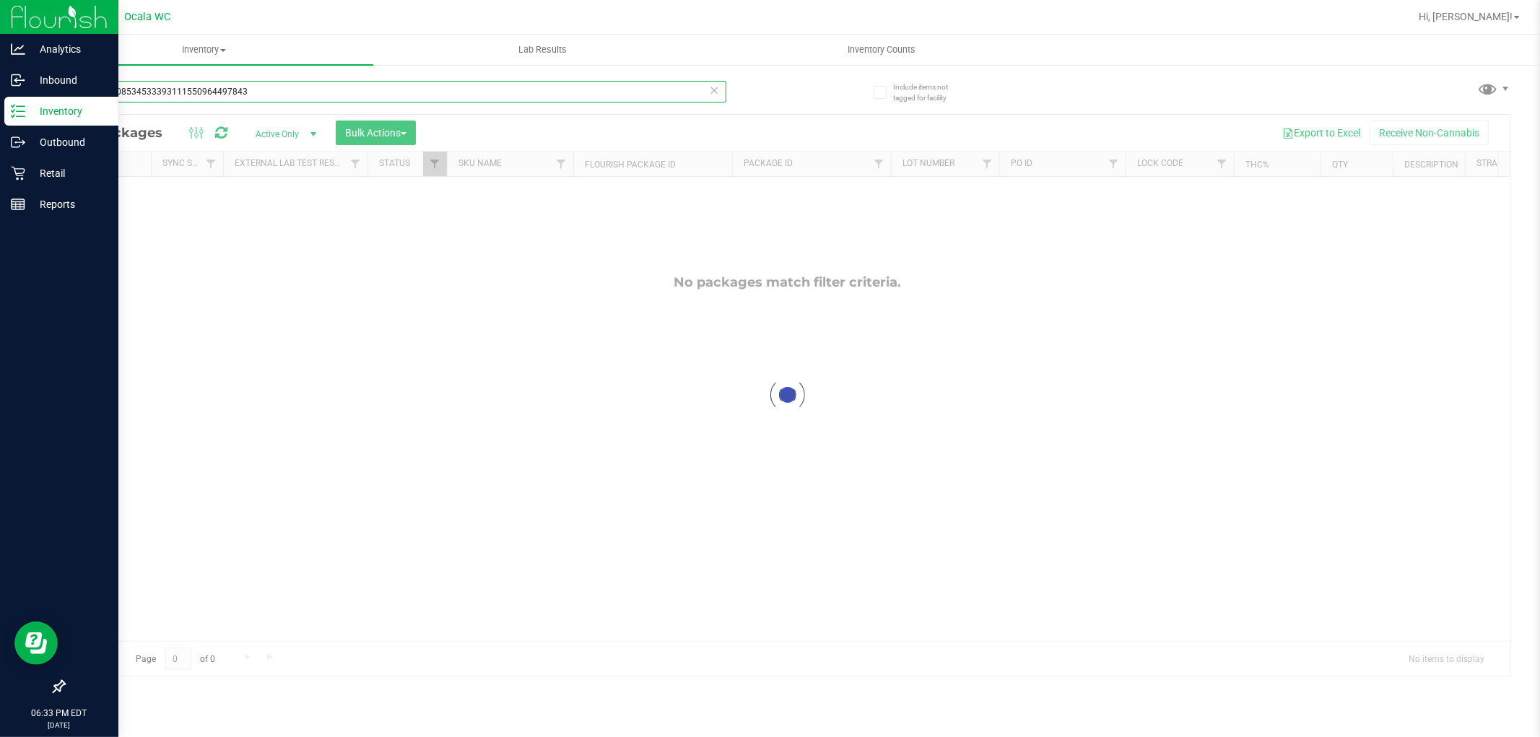
click at [279, 91] on input "75501108534533393111550964497843" at bounding box center [395, 92] width 663 height 22
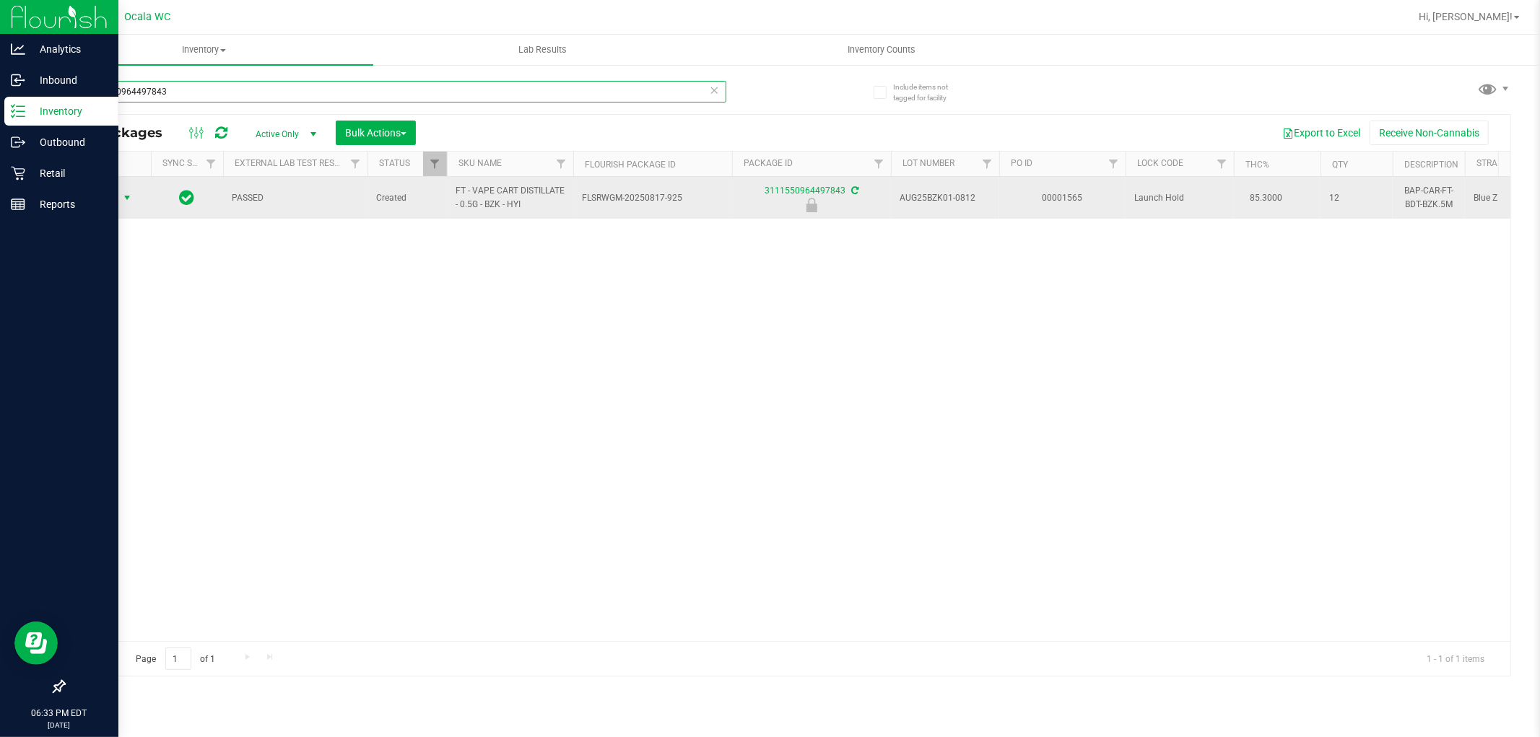
type input "3111550964497843"
click at [123, 199] on span "select" at bounding box center [127, 198] width 12 height 12
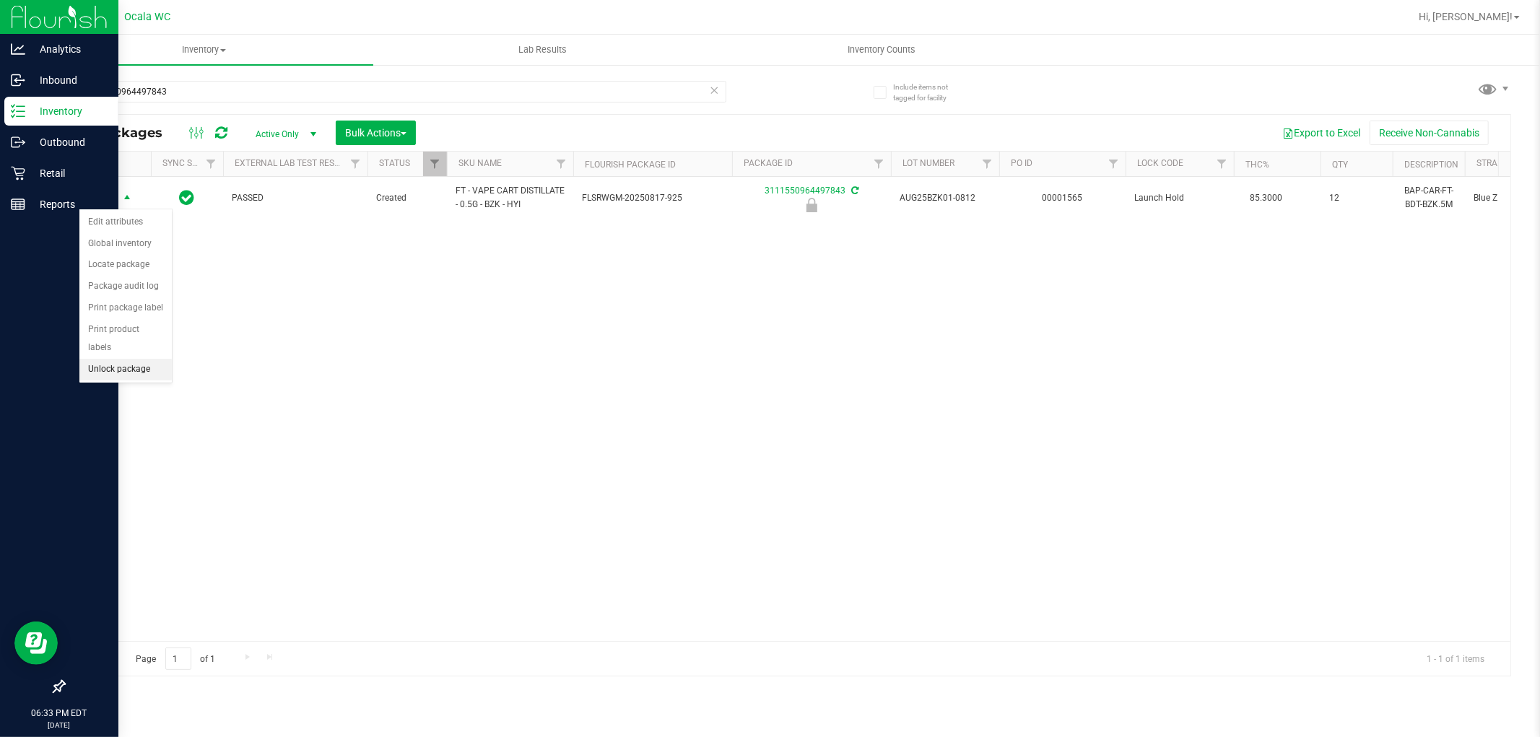
click at [135, 371] on li "Unlock package" at bounding box center [125, 370] width 92 height 22
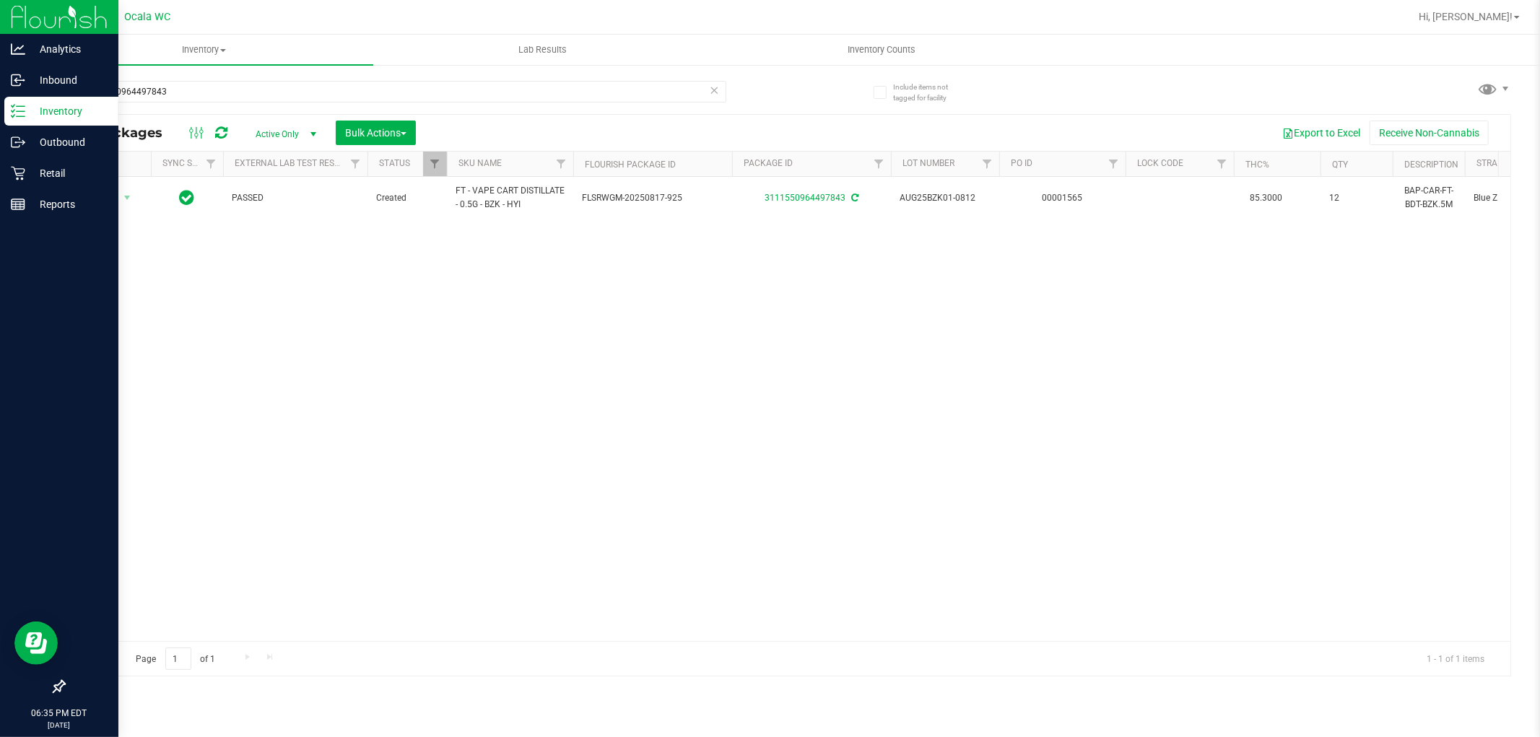
click at [373, 330] on div "Action Action Adjust qty Create package Edit attributes Global inventory Locate…" at bounding box center [787, 409] width 1446 height 464
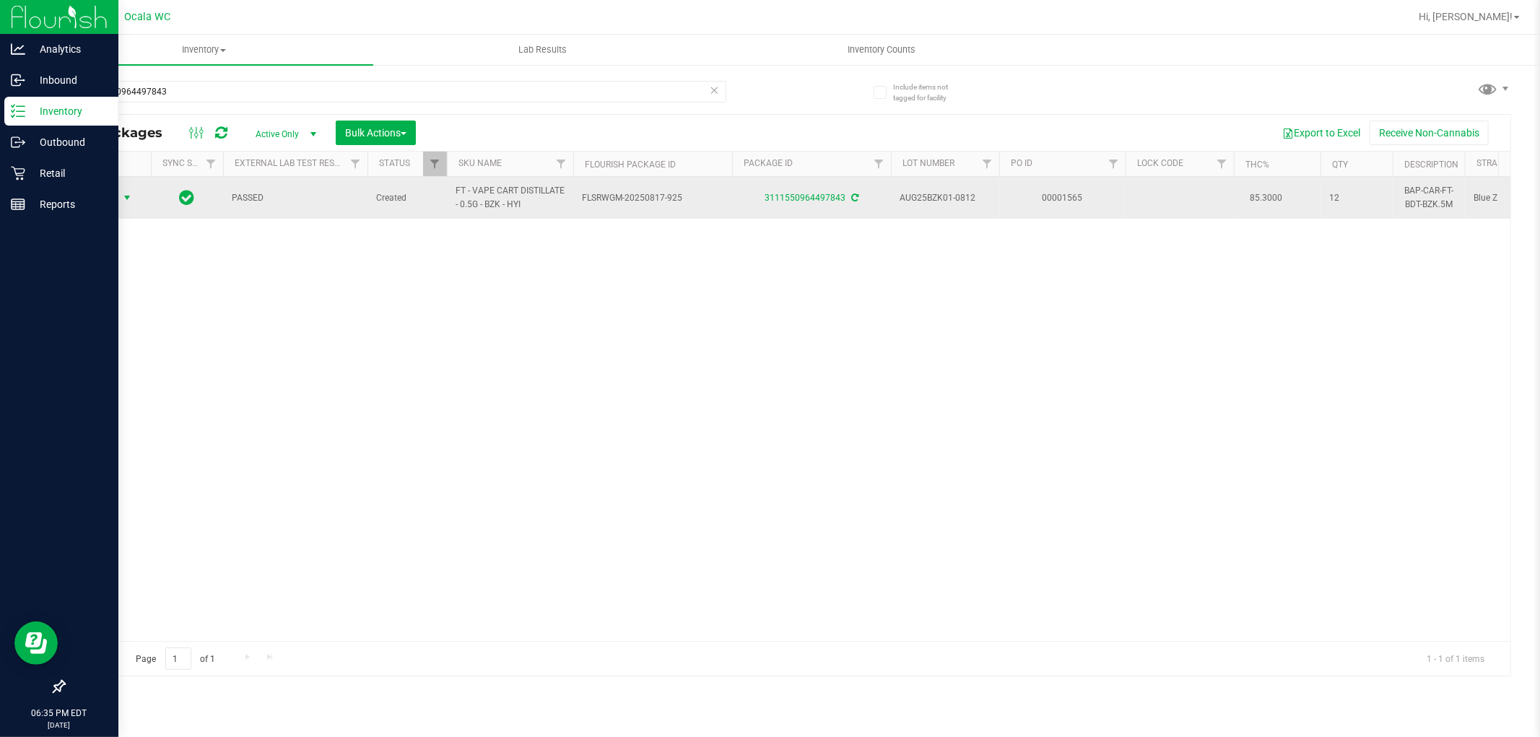
click at [109, 194] on span "Action" at bounding box center [98, 198] width 39 height 20
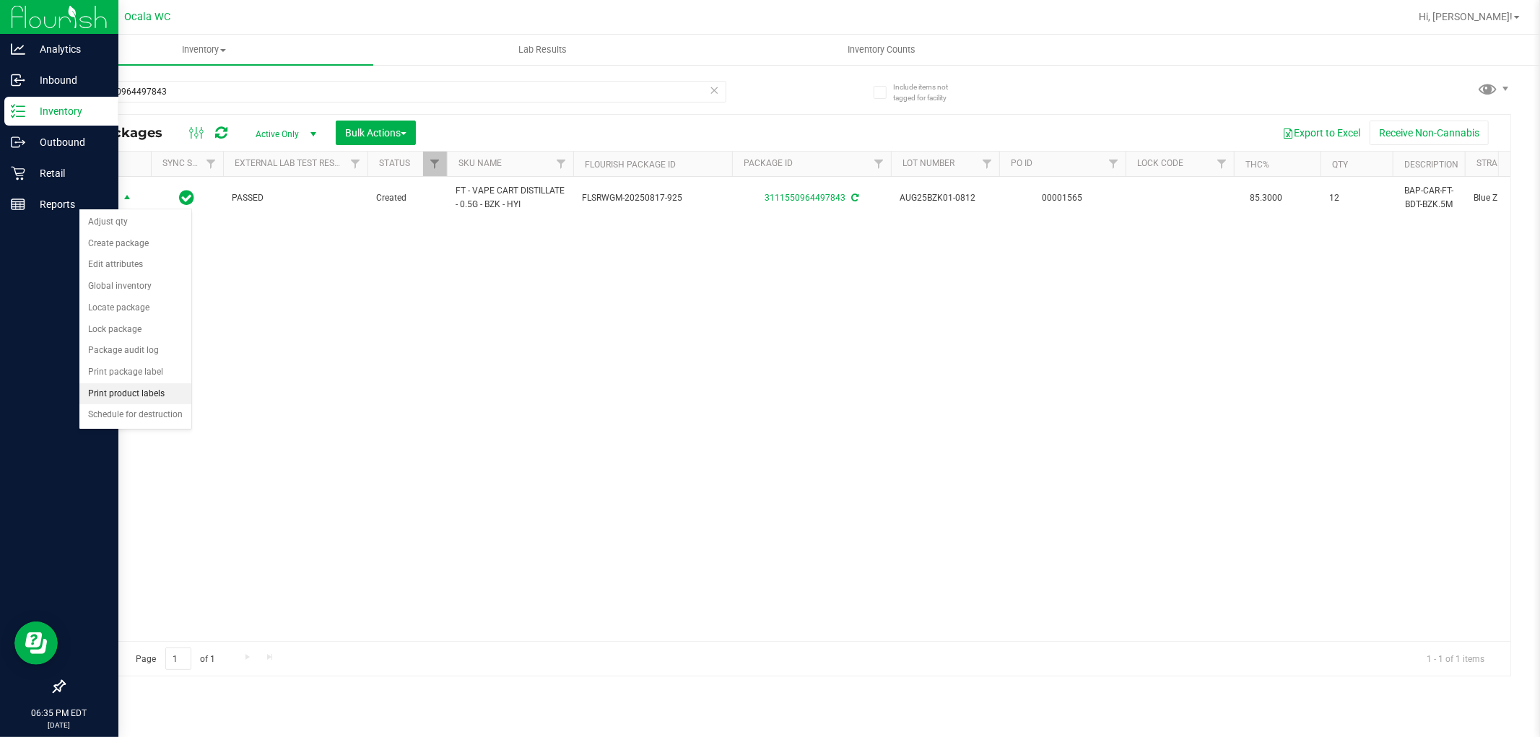
click at [136, 397] on li "Print product labels" at bounding box center [135, 394] width 112 height 22
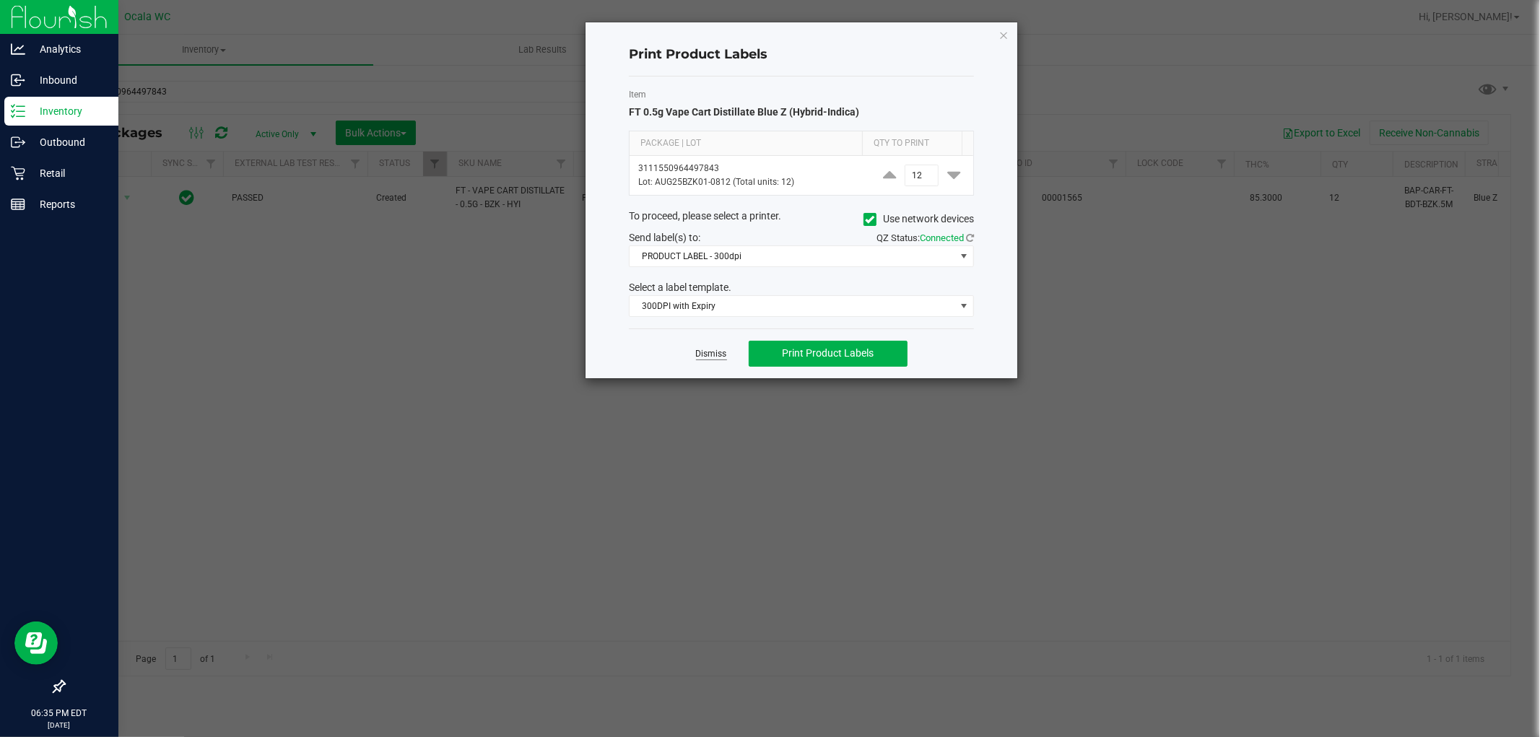
click at [710, 352] on link "Dismiss" at bounding box center [711, 354] width 31 height 12
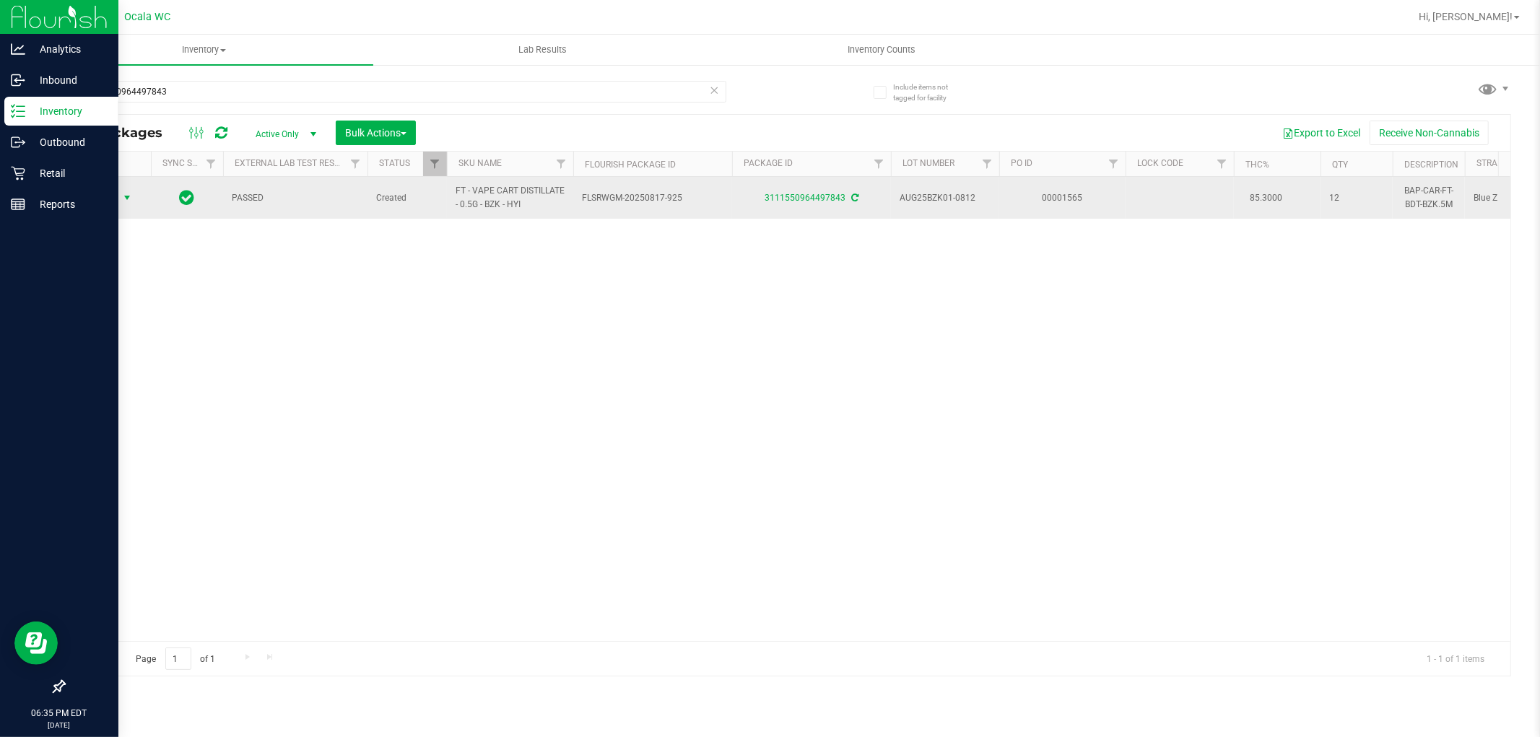
click at [109, 206] on span "Action" at bounding box center [98, 198] width 39 height 20
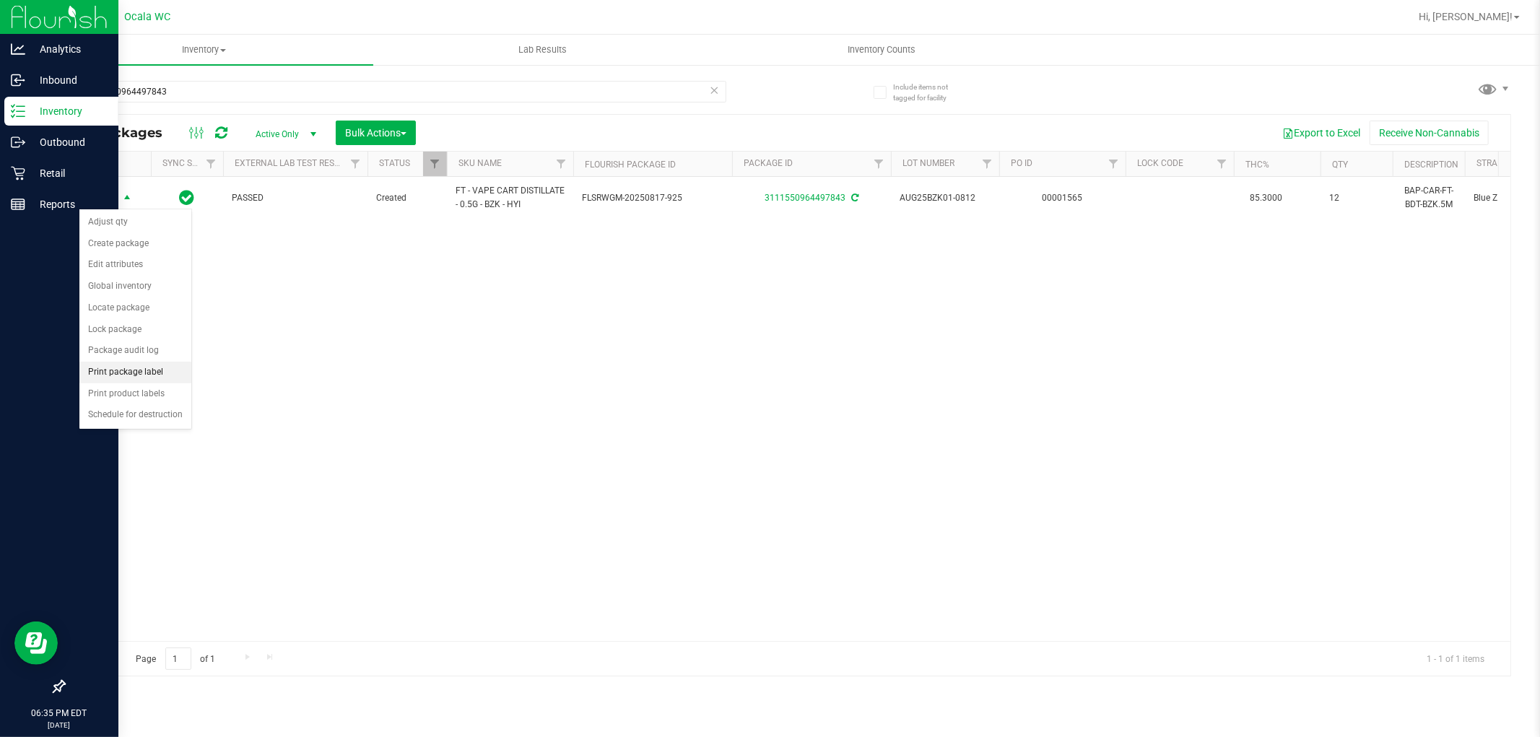
click at [120, 373] on li "Print package label" at bounding box center [135, 373] width 112 height 22
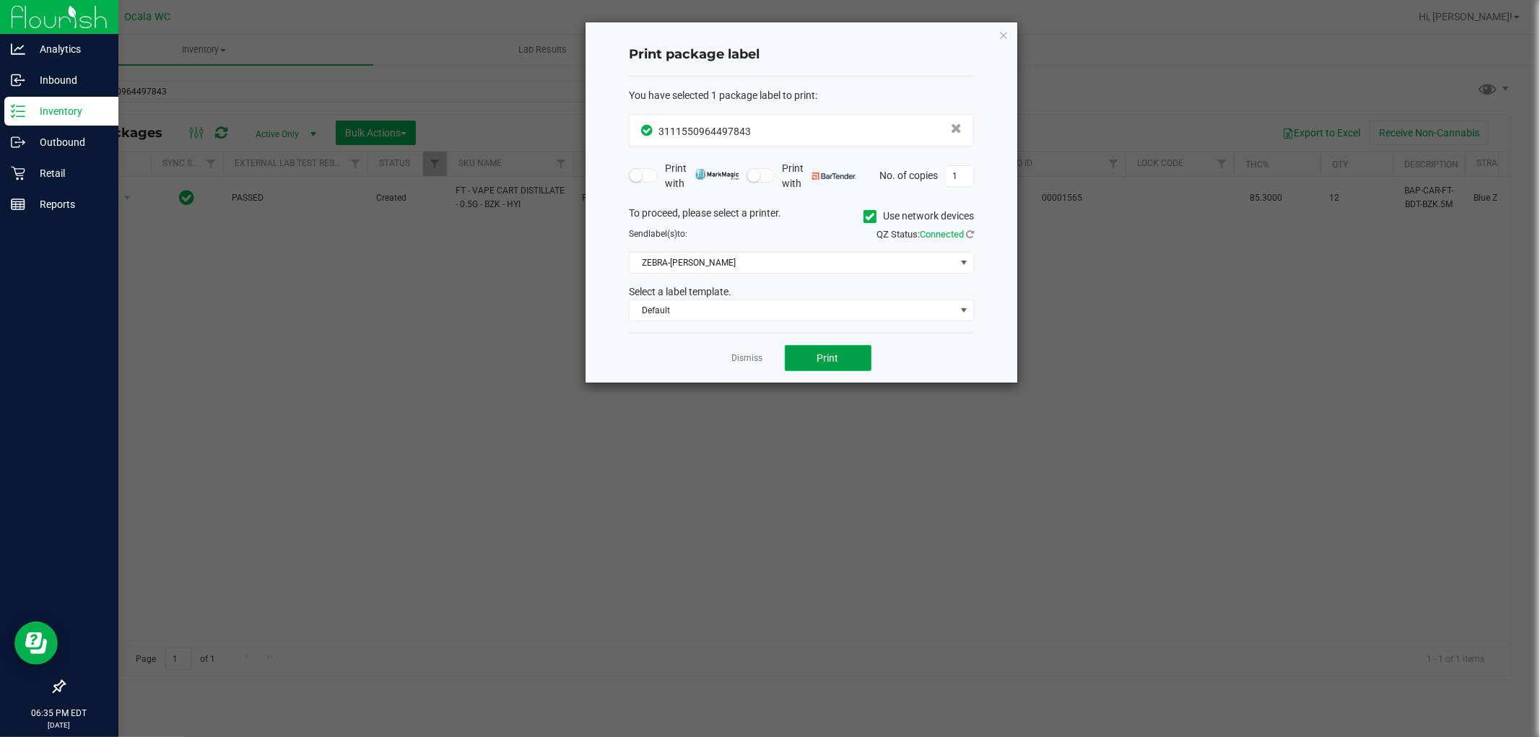
click at [829, 358] on span "Print" at bounding box center [828, 358] width 22 height 12
click at [739, 358] on link "Dismiss" at bounding box center [747, 358] width 31 height 12
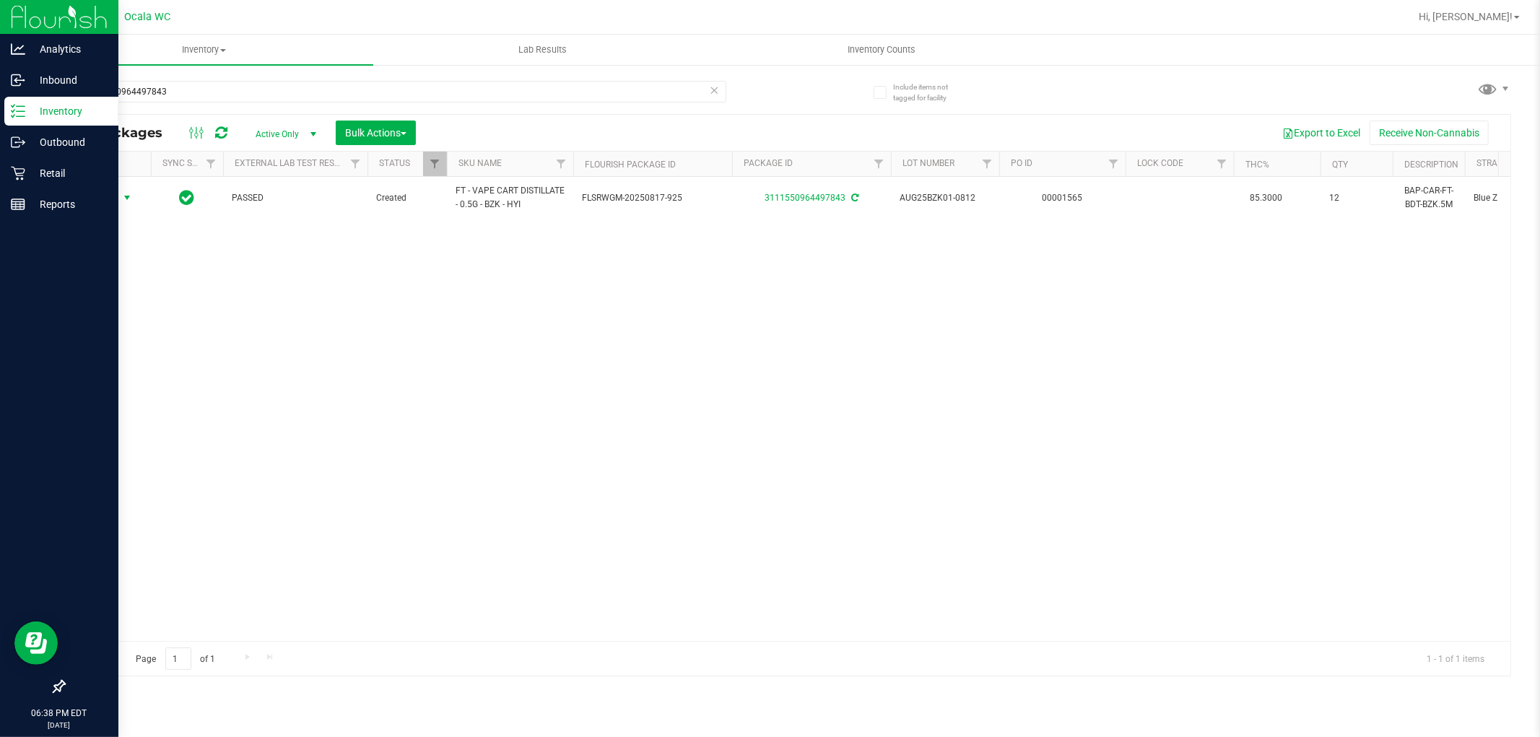
drag, startPoint x: 603, startPoint y: 471, endPoint x: 337, endPoint y: 303, distance: 314.1
click at [596, 471] on div "Action Action Adjust qty Create package Edit attributes Global inventory Locate…" at bounding box center [787, 409] width 1446 height 464
click at [181, 91] on input "3111550964497843" at bounding box center [395, 92] width 663 height 22
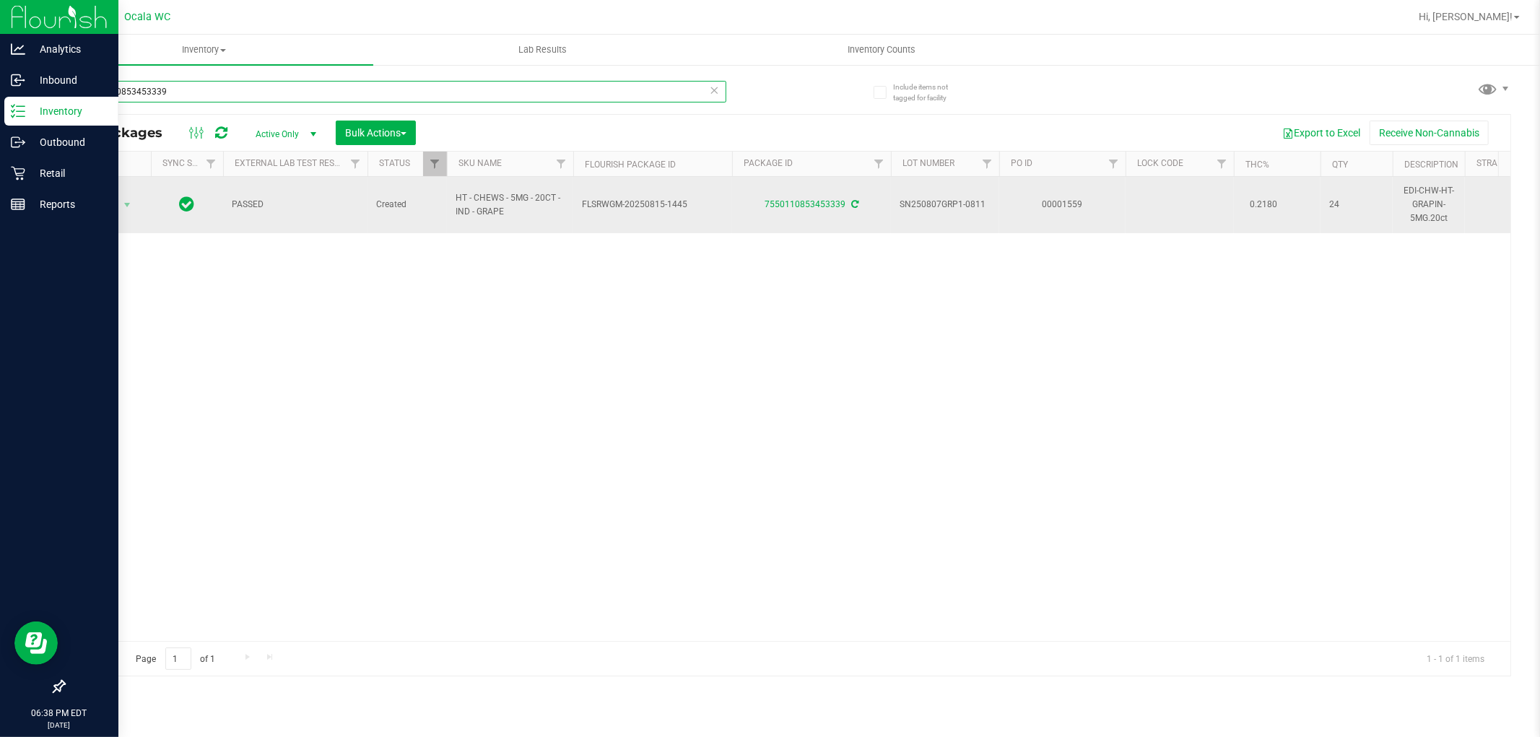
type input "7550110853453339"
click at [113, 202] on span "Action" at bounding box center [98, 205] width 39 height 20
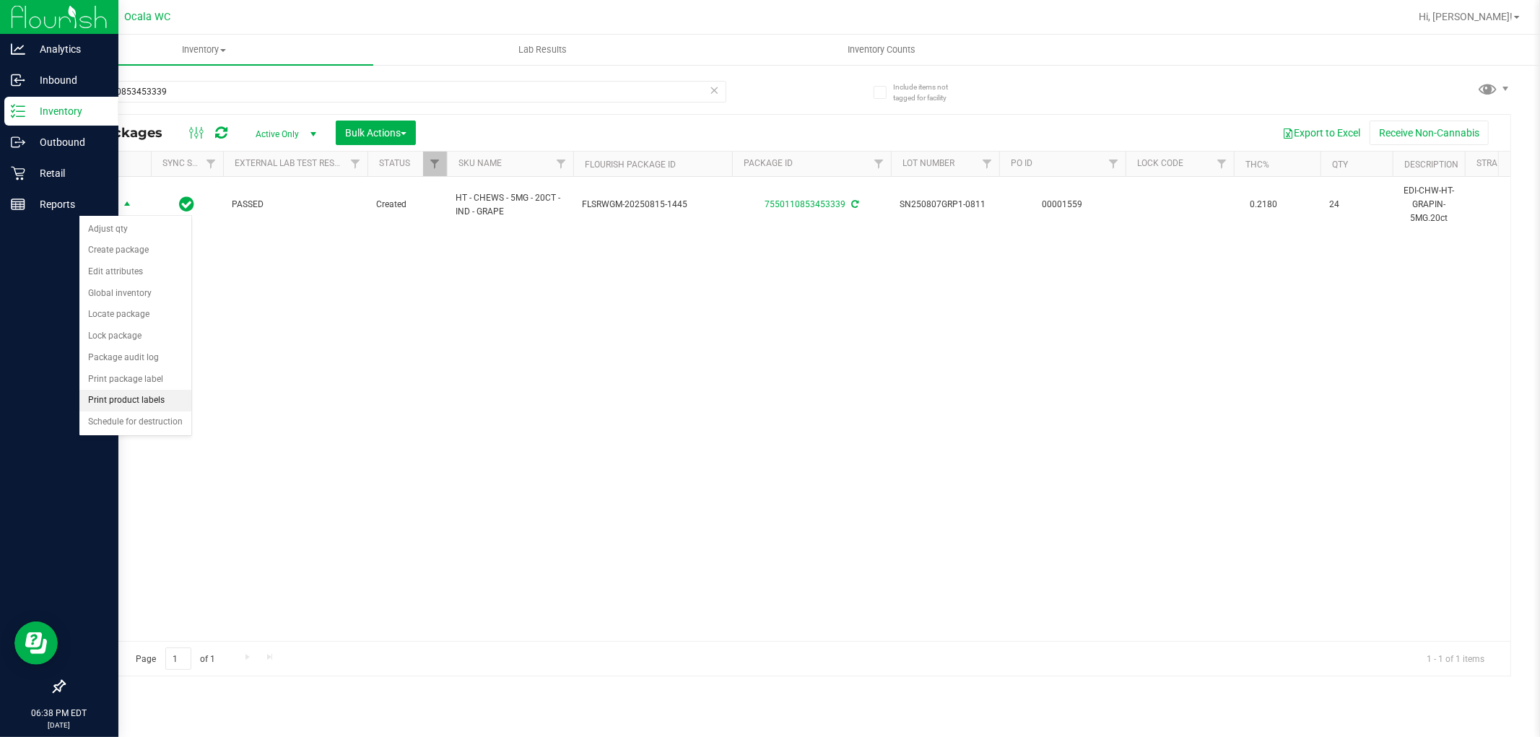
click at [130, 399] on li "Print product labels" at bounding box center [135, 401] width 112 height 22
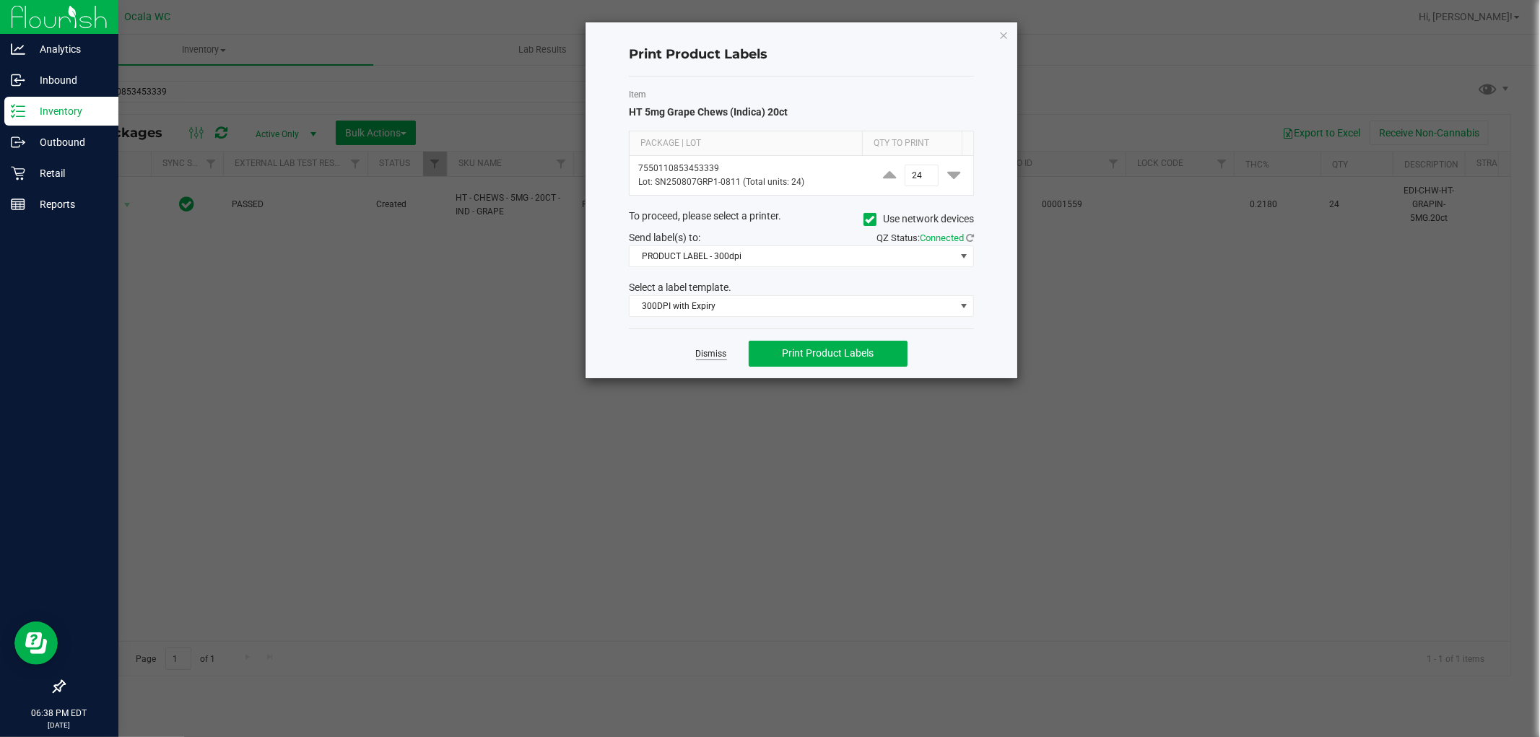
click at [718, 360] on link "Dismiss" at bounding box center [711, 354] width 31 height 12
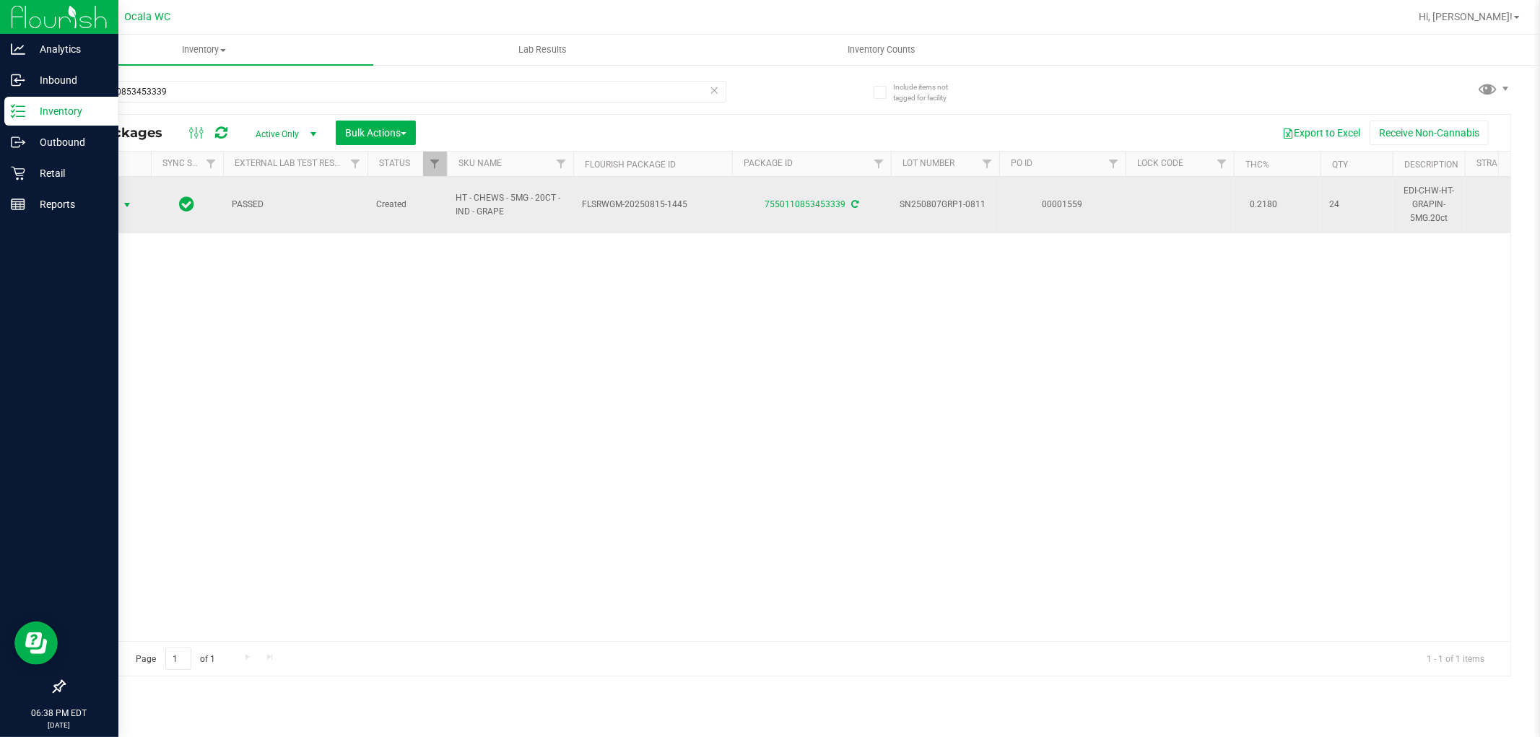
click at [123, 204] on span "select" at bounding box center [127, 205] width 12 height 12
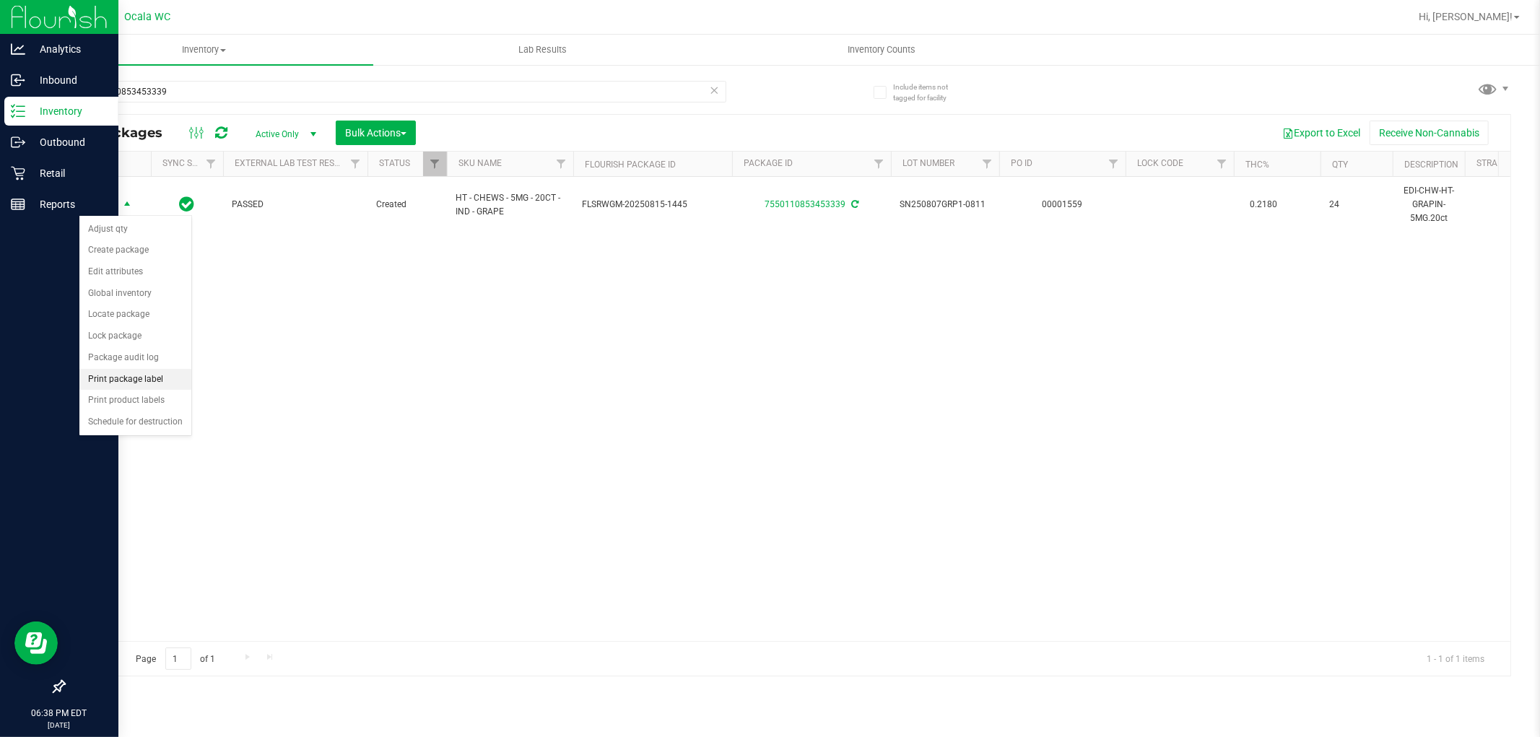
click at [154, 372] on li "Print package label" at bounding box center [135, 380] width 112 height 22
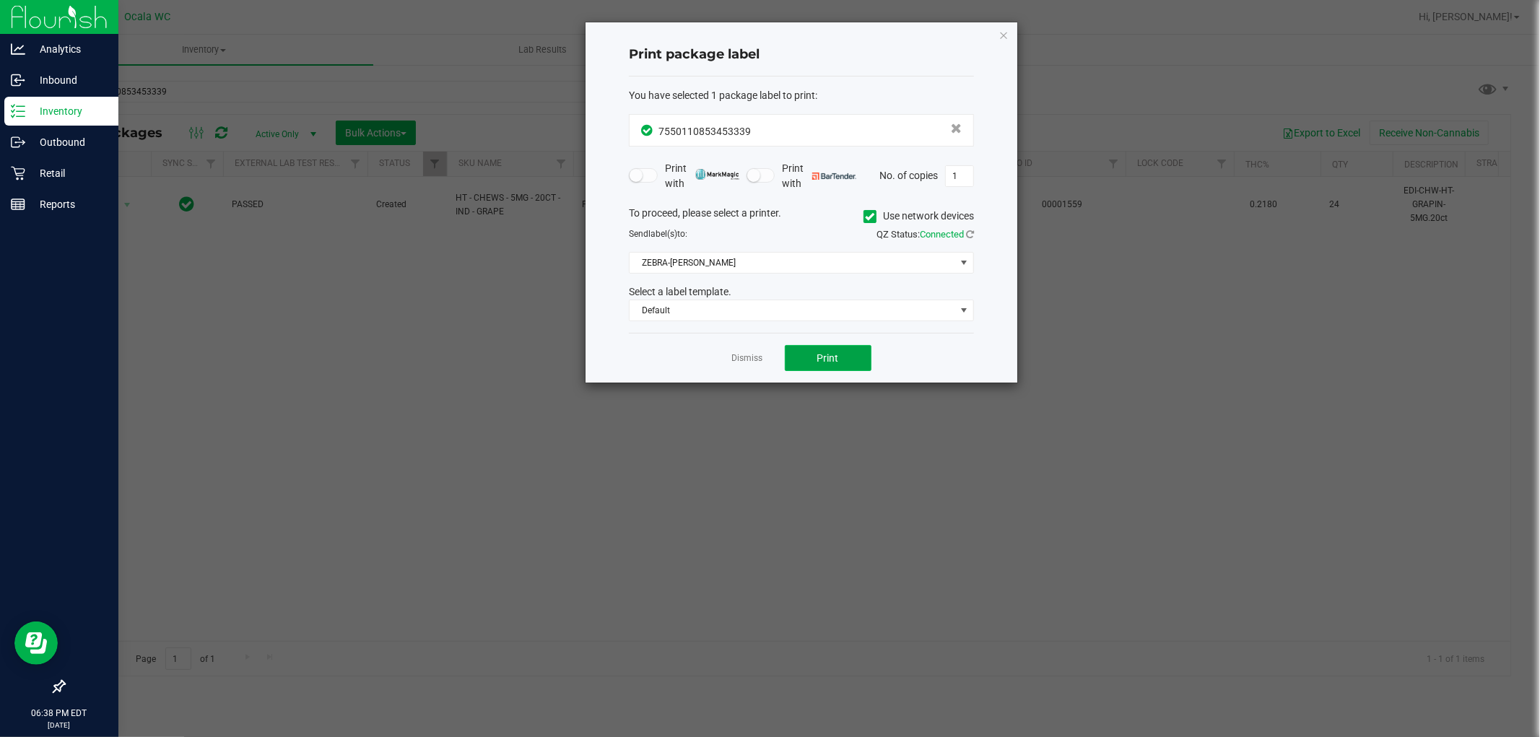
click at [829, 356] on span "Print" at bounding box center [828, 358] width 22 height 12
click at [740, 362] on link "Dismiss" at bounding box center [747, 358] width 31 height 12
